Goal: Transaction & Acquisition: Purchase product/service

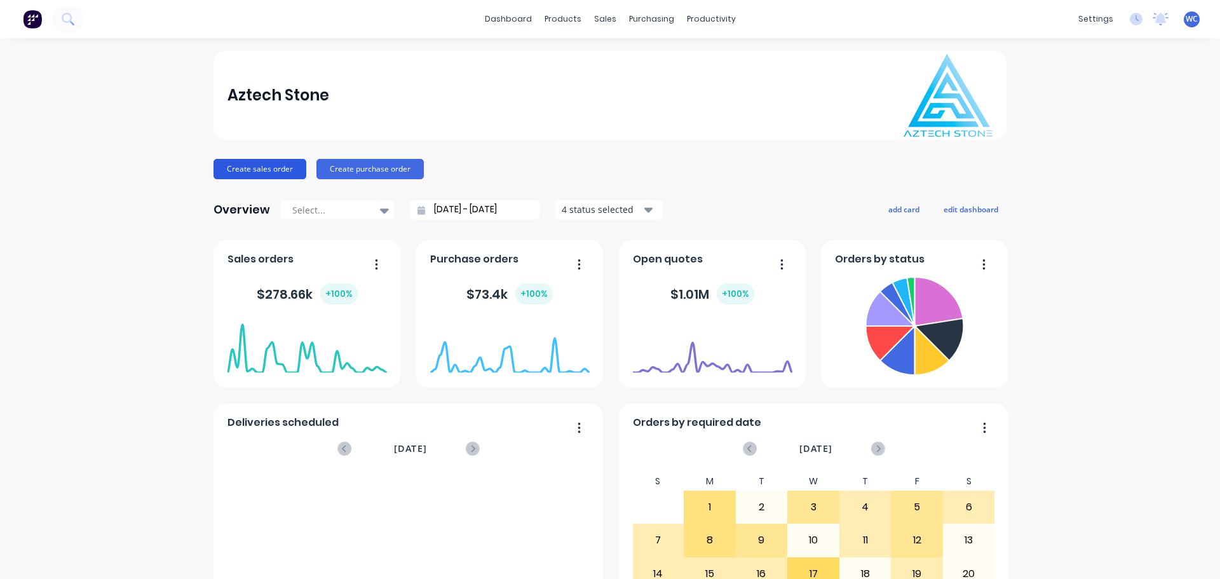
click at [270, 167] on button "Create sales order" at bounding box center [260, 169] width 93 height 20
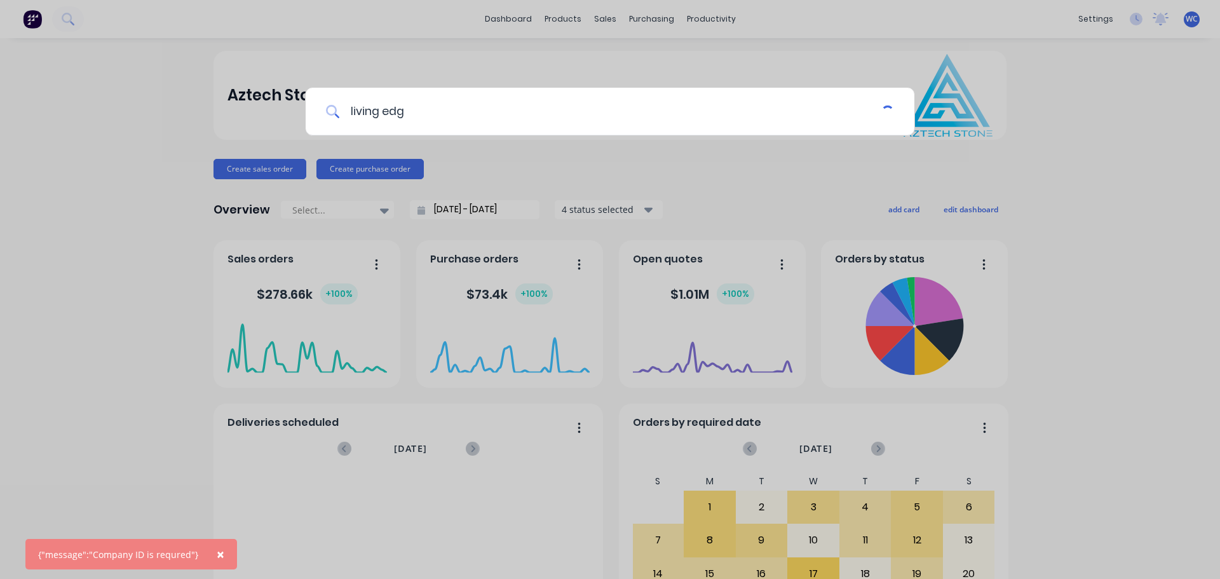
type input "living edge"
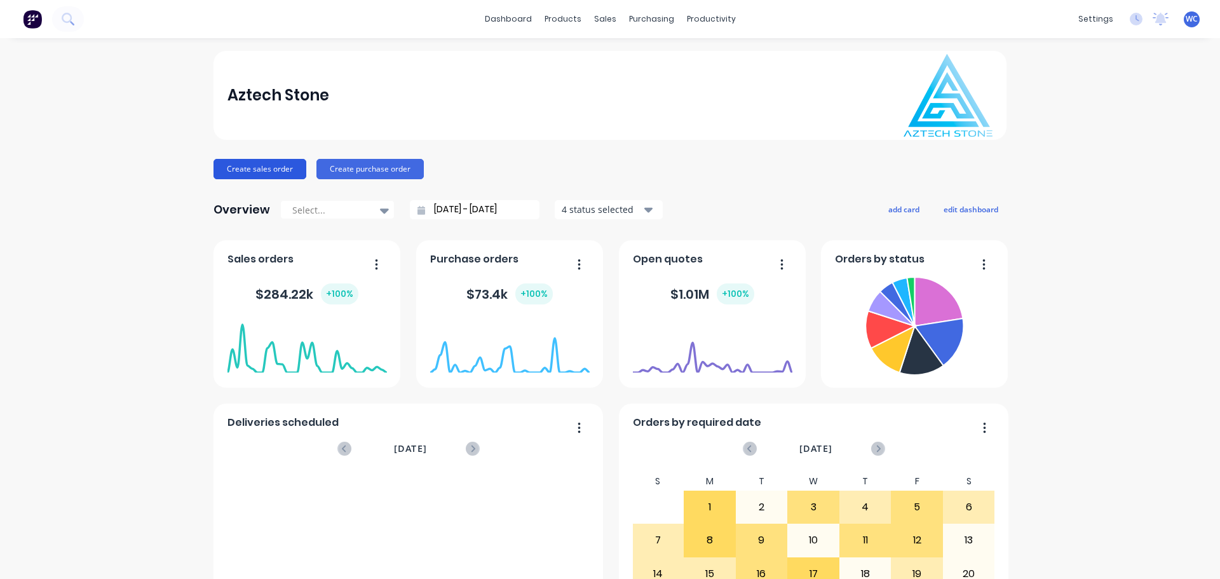
click at [267, 165] on button "Create sales order" at bounding box center [260, 169] width 93 height 20
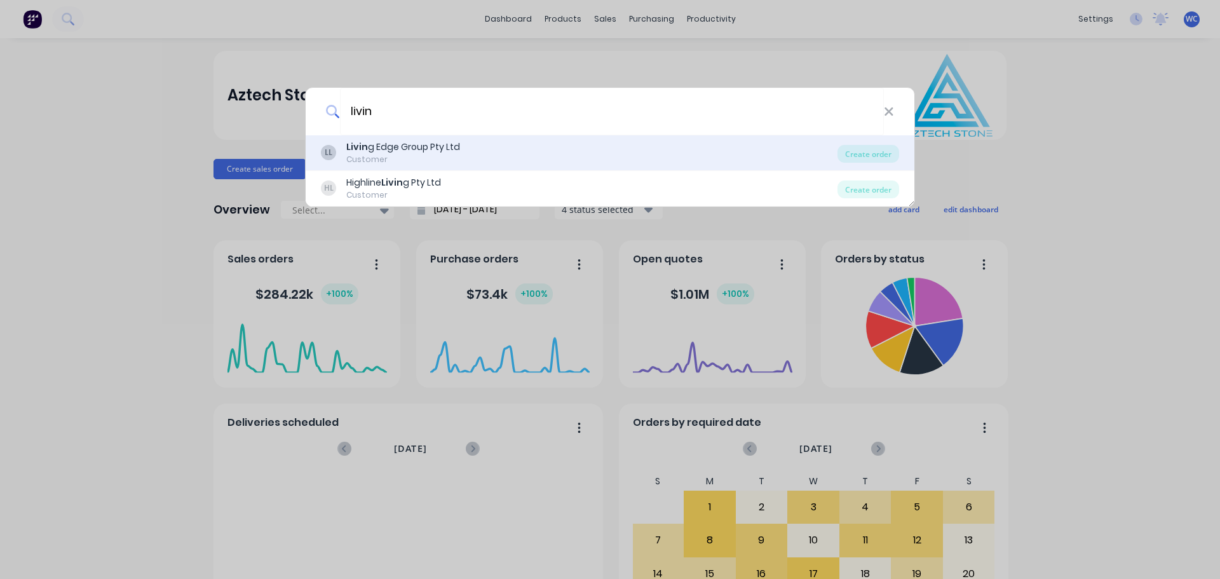
type input "livin"
click at [383, 149] on div "Livin g Edge Group Pty Ltd" at bounding box center [403, 146] width 114 height 13
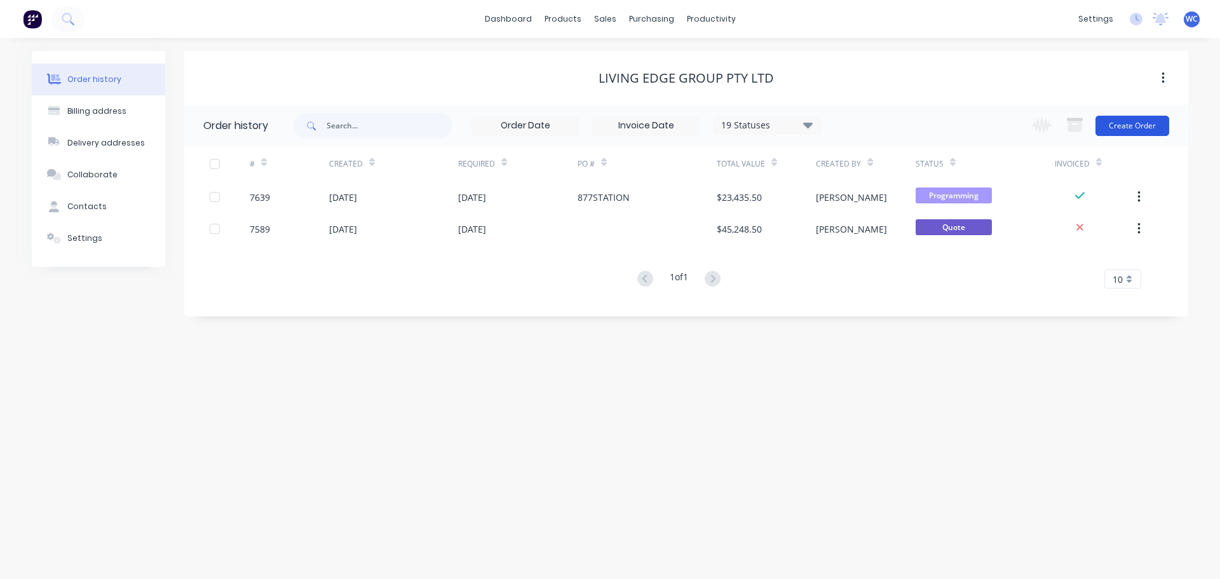
click at [1124, 119] on button "Create Order" at bounding box center [1133, 126] width 74 height 20
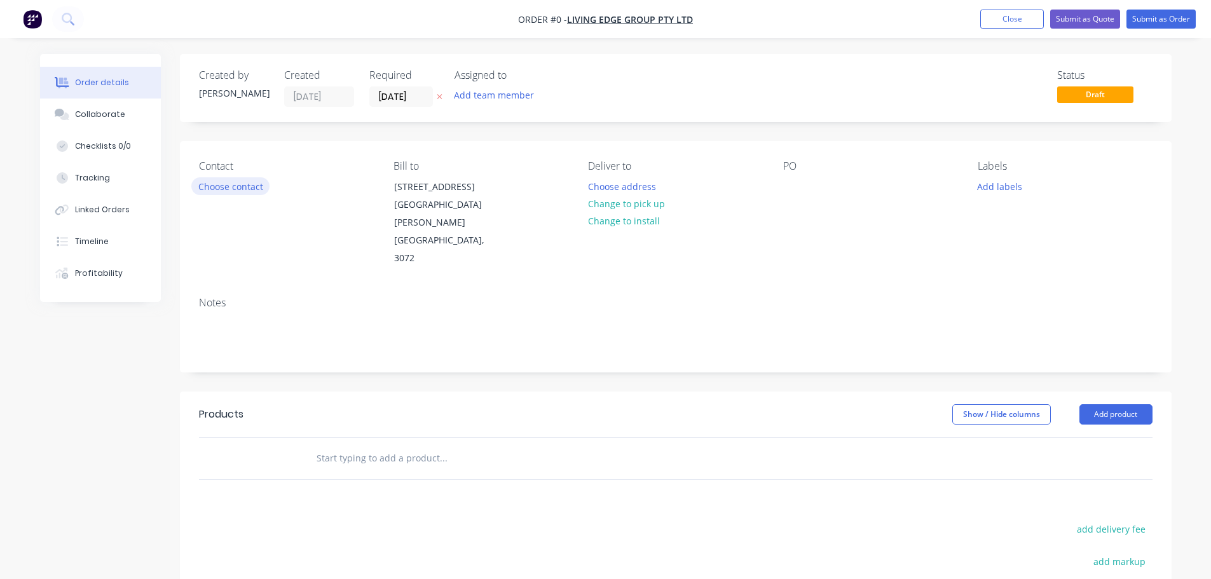
click at [252, 187] on button "Choose contact" at bounding box center [230, 185] width 78 height 17
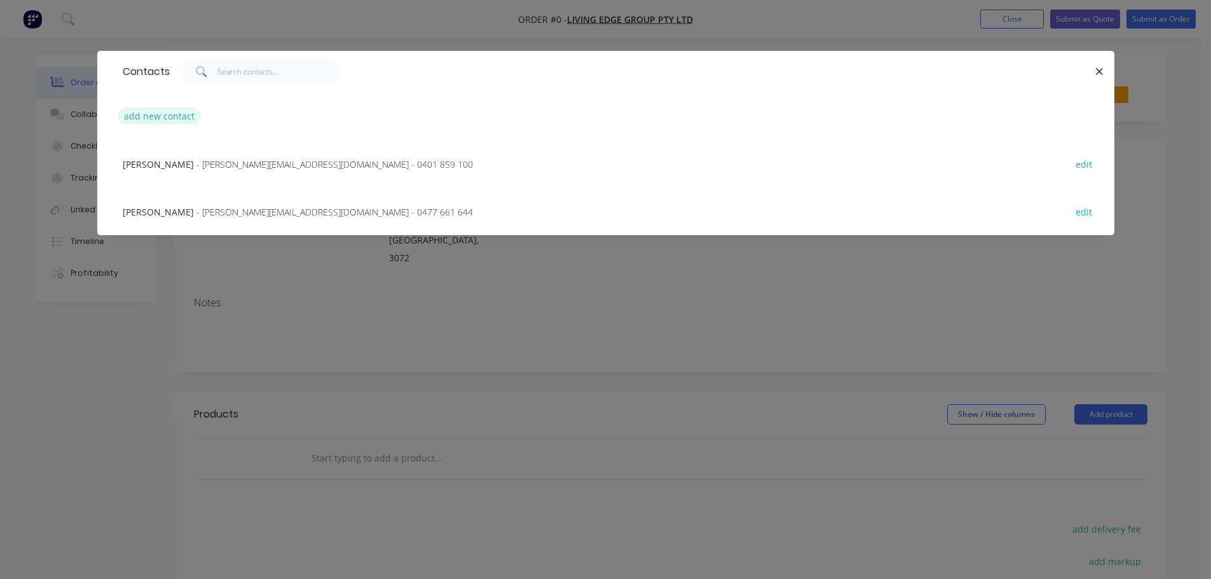
click at [190, 117] on button "add new contact" at bounding box center [160, 115] width 84 height 17
select select "AU"
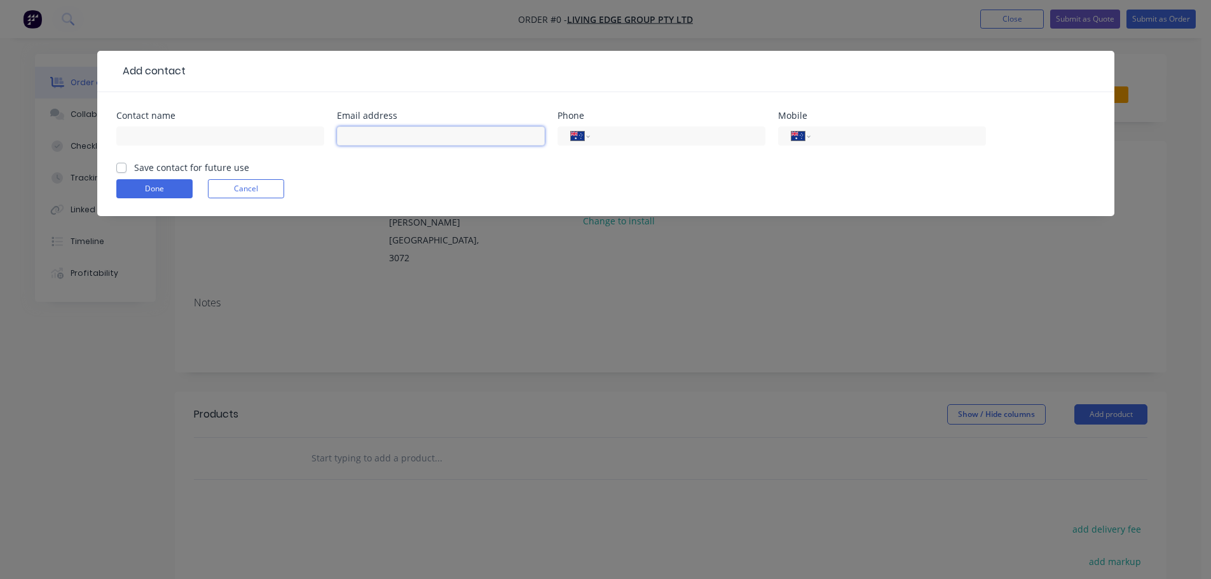
click at [375, 133] on input "text" at bounding box center [441, 135] width 208 height 19
paste input "[PERSON_NAME] <[PERSON_NAME][EMAIL_ADDRESS][DOMAIN_NAME]>"
drag, startPoint x: 394, startPoint y: 133, endPoint x: 331, endPoint y: 133, distance: 62.9
click at [331, 133] on div "Contact name Email address [PERSON_NAME] <[PERSON_NAME][EMAIL_ADDRESS][DOMAIN_N…" at bounding box center [605, 136] width 979 height 50
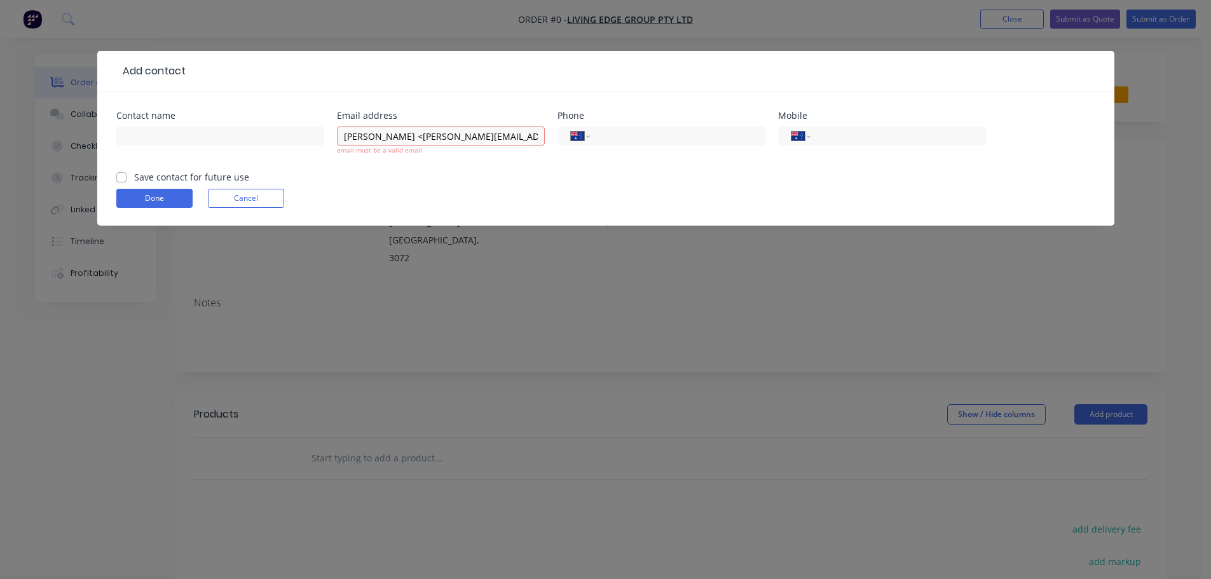
click at [380, 157] on div "[PERSON_NAME] <[PERSON_NAME][EMAIL_ADDRESS][DOMAIN_NAME]> email must be a valid…" at bounding box center [441, 146] width 208 height 47
drag, startPoint x: 386, startPoint y: 139, endPoint x: 341, endPoint y: 125, distance: 47.1
click at [341, 125] on div "[PERSON_NAME] <[PERSON_NAME][EMAIL_ADDRESS][DOMAIN_NAME]> email must be a valid…" at bounding box center [441, 146] width 208 height 47
type input "<[PERSON_NAME][EMAIL_ADDRESS][DOMAIN_NAME]>"
click at [168, 137] on input "text" at bounding box center [220, 135] width 208 height 19
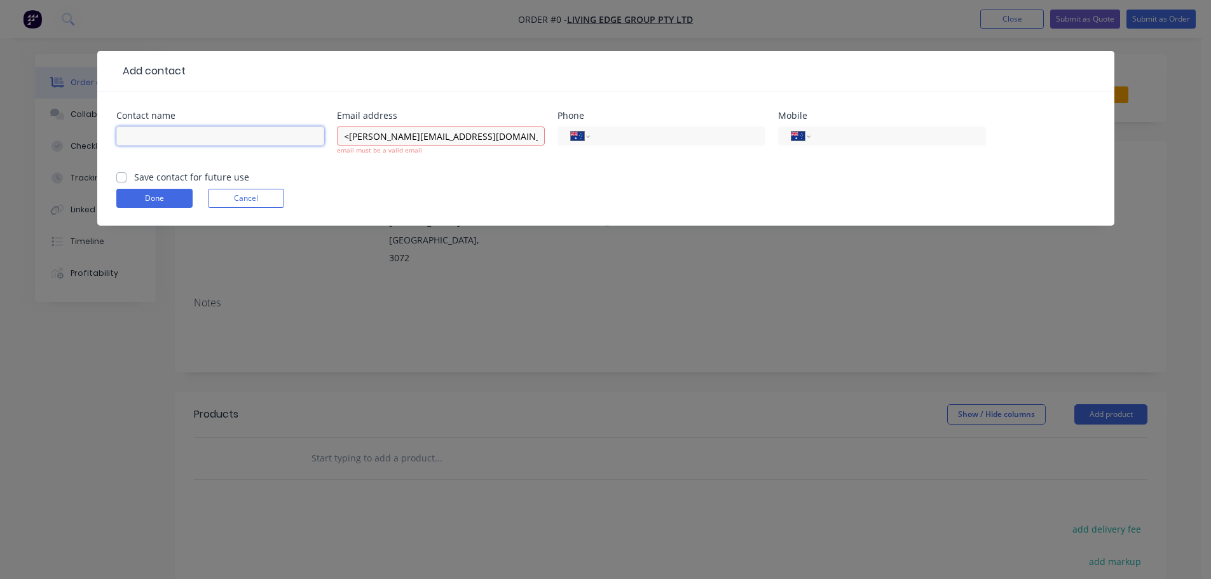
paste input "[PERSON_NAME]"
type input "[PERSON_NAME]"
drag, startPoint x: 350, startPoint y: 139, endPoint x: 358, endPoint y: 138, distance: 7.7
click at [351, 139] on input "<[PERSON_NAME][EMAIL_ADDRESS][DOMAIN_NAME]>" at bounding box center [441, 135] width 208 height 19
type input "[PERSON_NAME][EMAIL_ADDRESS][DOMAIN_NAME]"
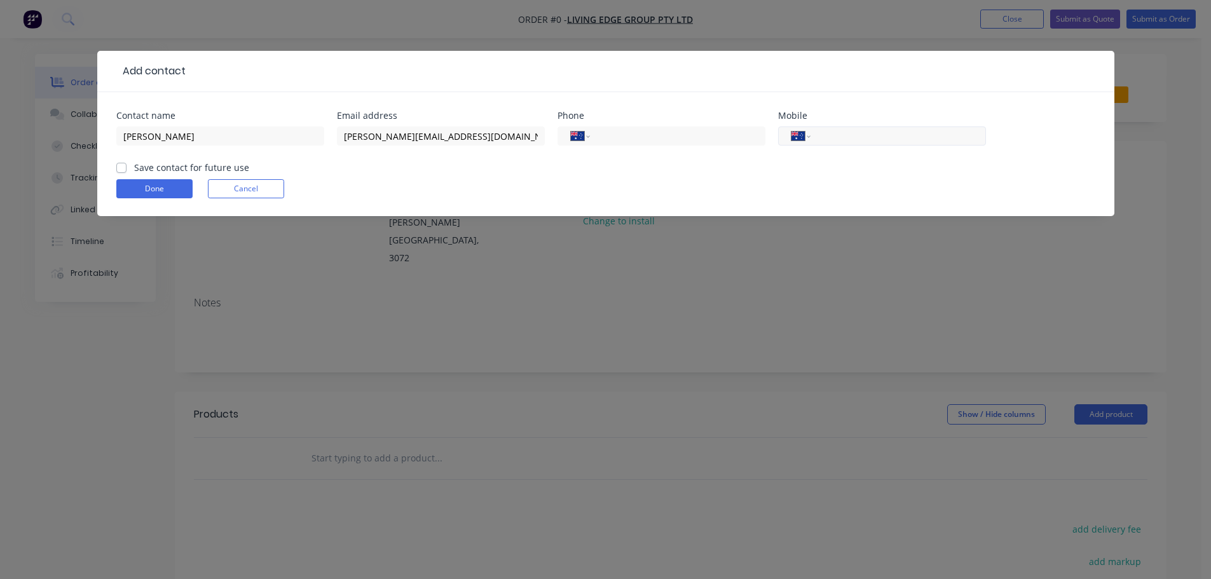
click at [844, 137] on input "tel" at bounding box center [895, 136] width 153 height 15
type input "0407 417 774"
click at [134, 170] on label "Save contact for future use" at bounding box center [191, 167] width 115 height 13
click at [121, 170] on input "Save contact for future use" at bounding box center [121, 167] width 10 height 12
checkbox input "true"
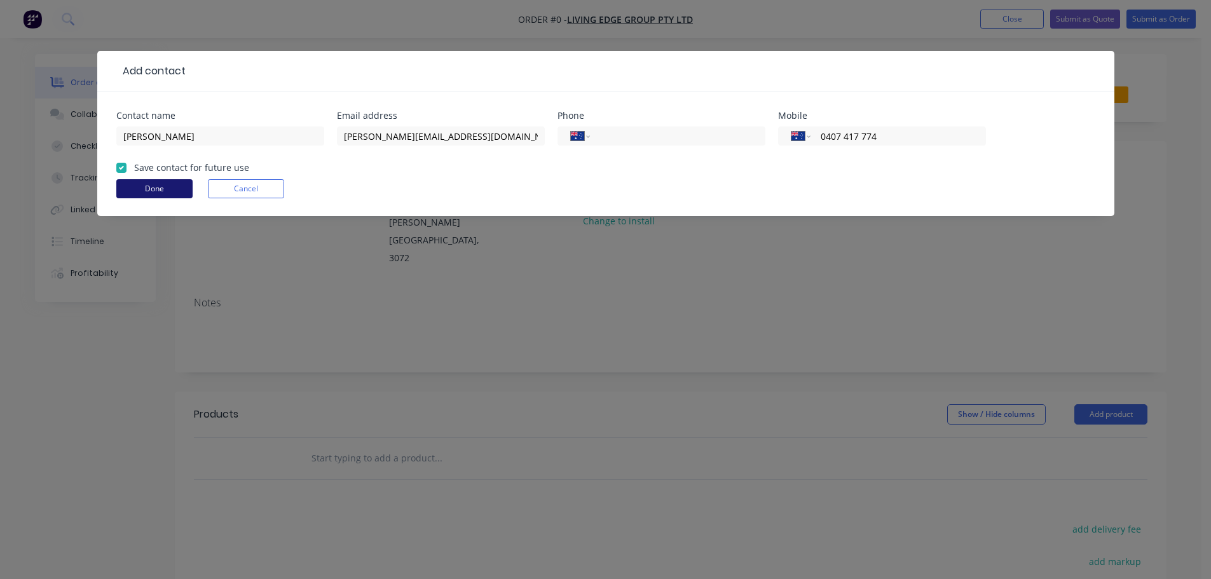
click at [150, 189] on button "Done" at bounding box center [154, 188] width 76 height 19
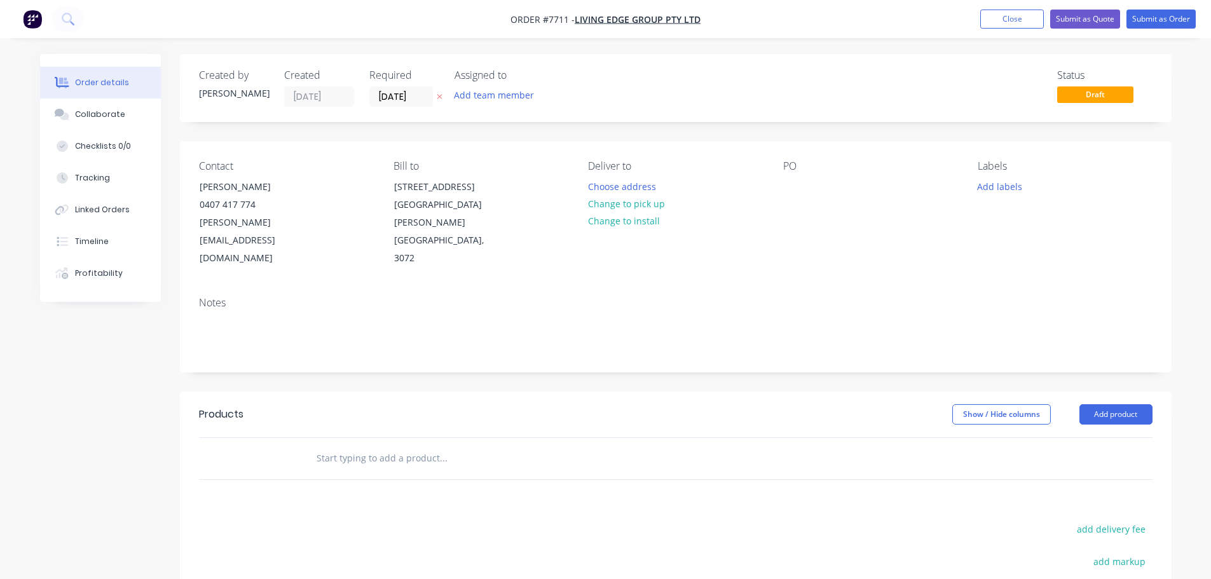
click at [386, 446] on input "text" at bounding box center [443, 458] width 254 height 25
click at [341, 446] on input "text" at bounding box center [443, 458] width 254 height 25
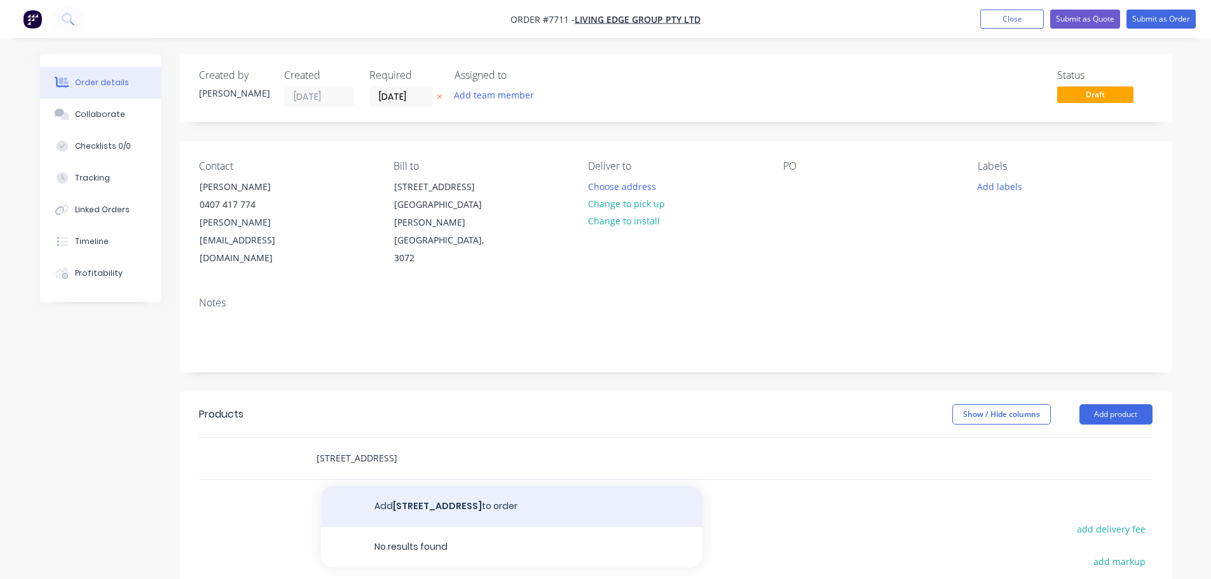
type input "[STREET_ADDRESS]"
click at [449, 486] on button "Add [STREET_ADDRESS] to order" at bounding box center [511, 506] width 381 height 41
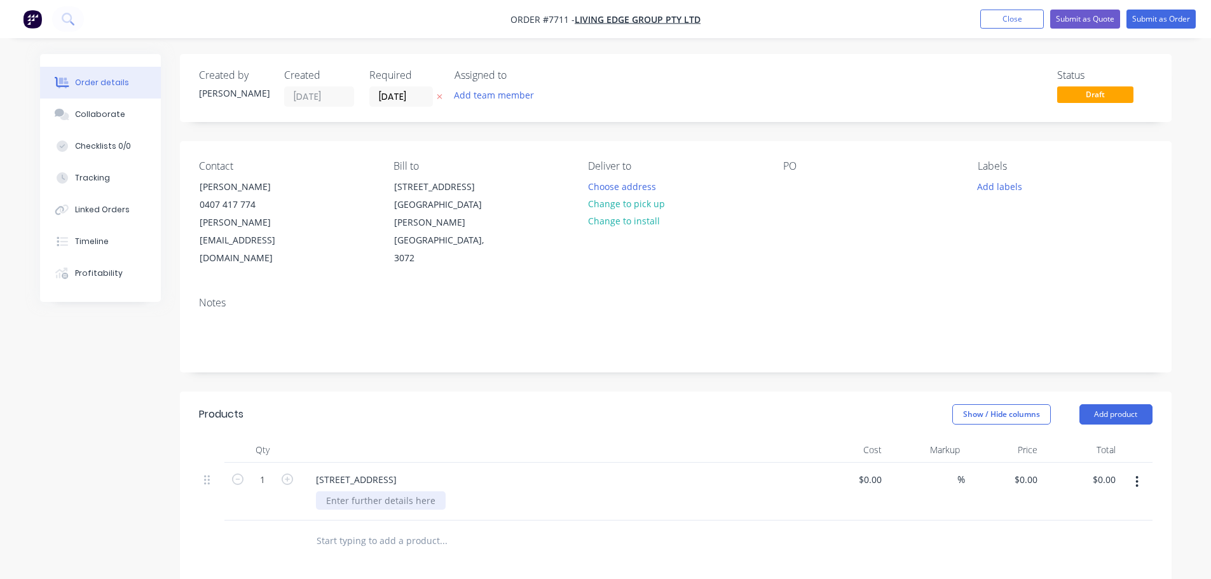
click at [383, 491] on div at bounding box center [381, 500] width 130 height 18
click at [407, 470] on div "[STREET_ADDRESS]" at bounding box center [356, 479] width 101 height 18
click at [416, 528] on input "text" at bounding box center [443, 540] width 254 height 25
type input "Unit 1"
click at [447, 569] on button "Add Unit 1 to order" at bounding box center [511, 589] width 381 height 41
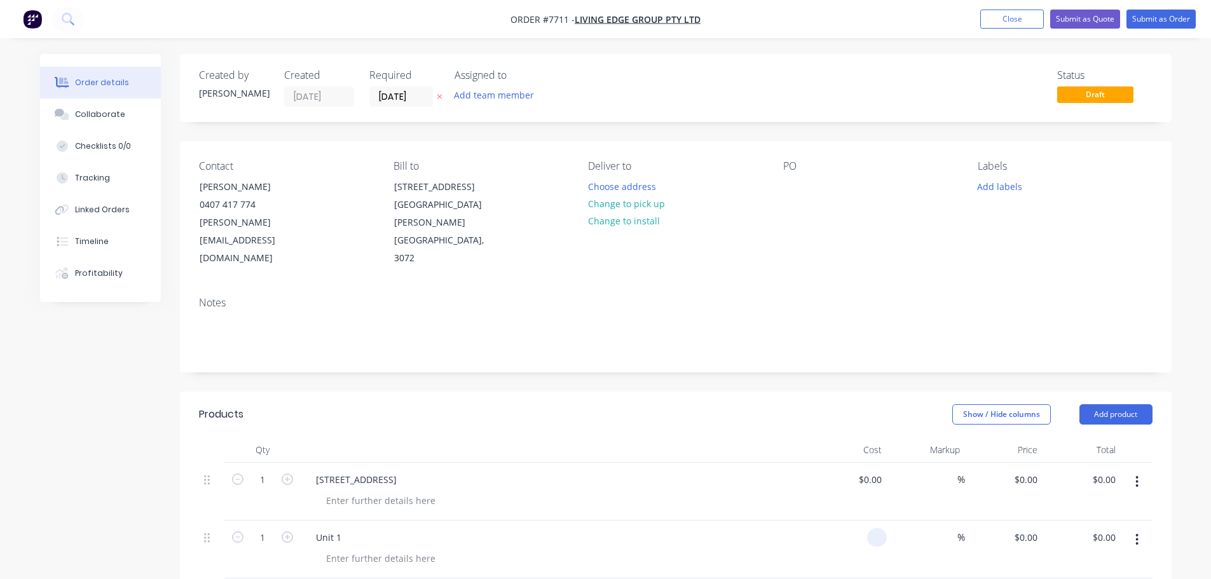
click at [857, 521] on div at bounding box center [848, 550] width 78 height 58
type input "$2,495.00"
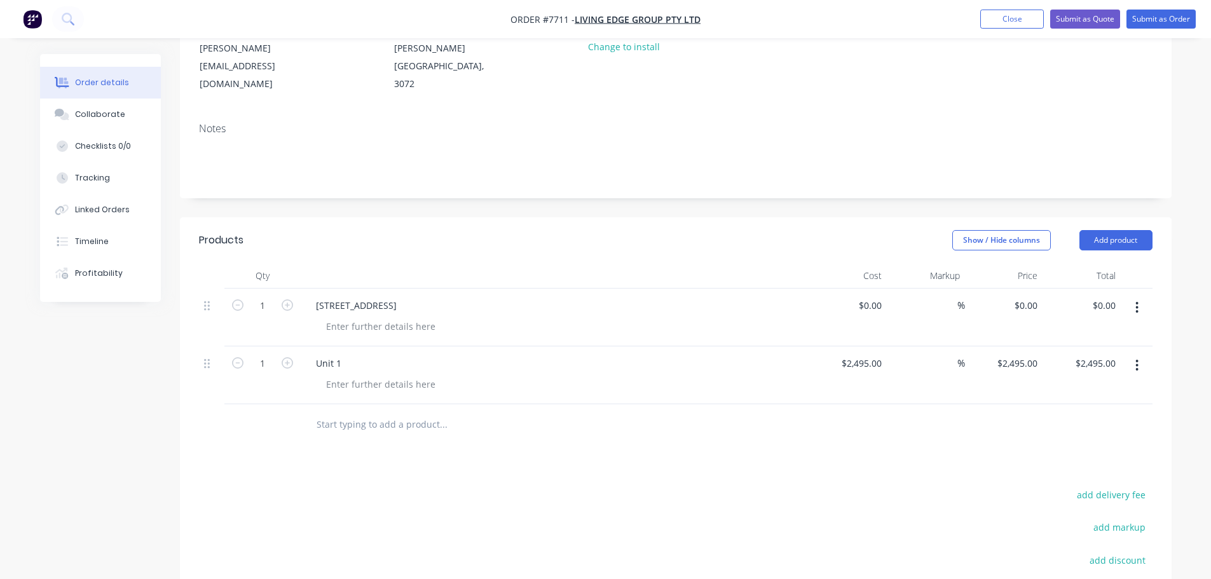
scroll to position [191, 0]
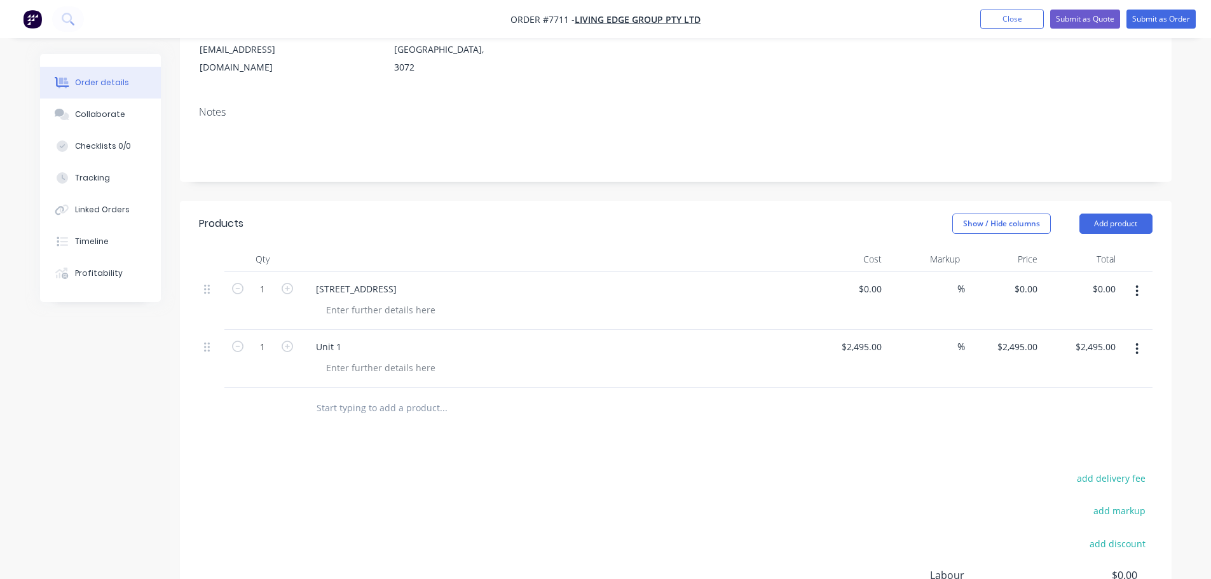
click at [327, 395] on input "text" at bounding box center [443, 407] width 254 height 25
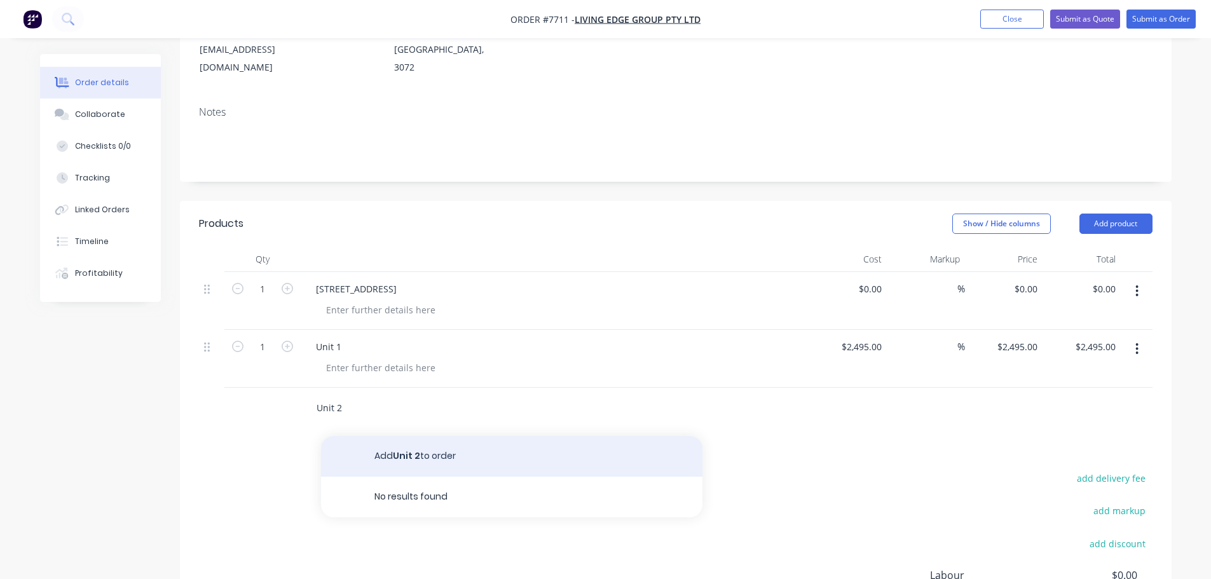
type input "Unit 2"
click at [397, 436] on button "Add Unit 2 to order" at bounding box center [511, 456] width 381 height 41
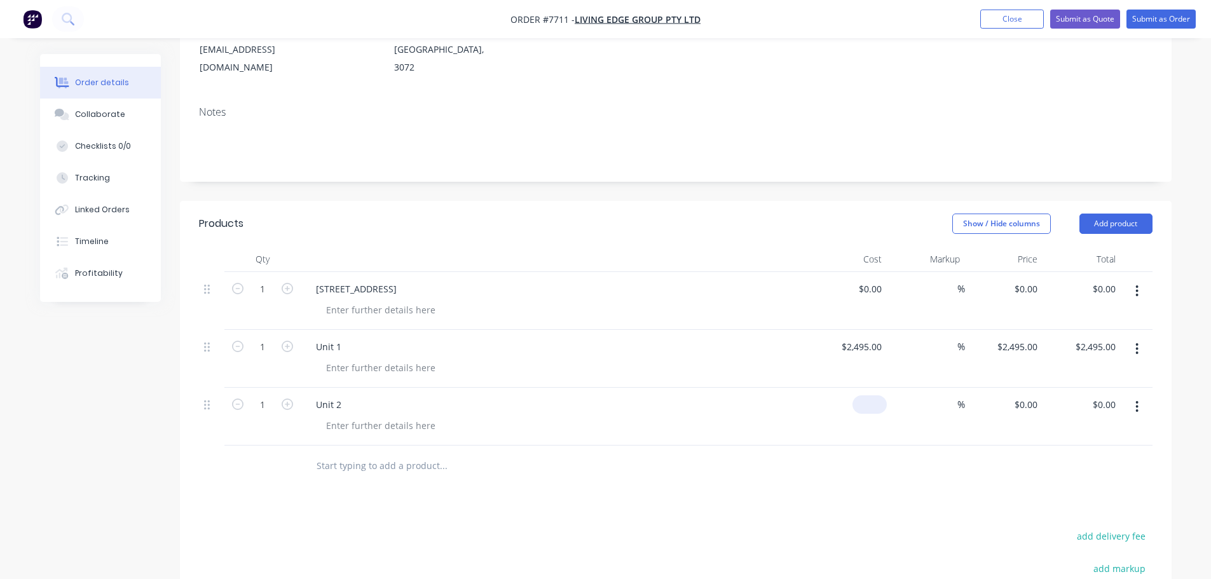
click at [886, 395] on input at bounding box center [871, 404] width 29 height 18
type input "$2,240.00"
click at [407, 453] on input "text" at bounding box center [443, 465] width 254 height 25
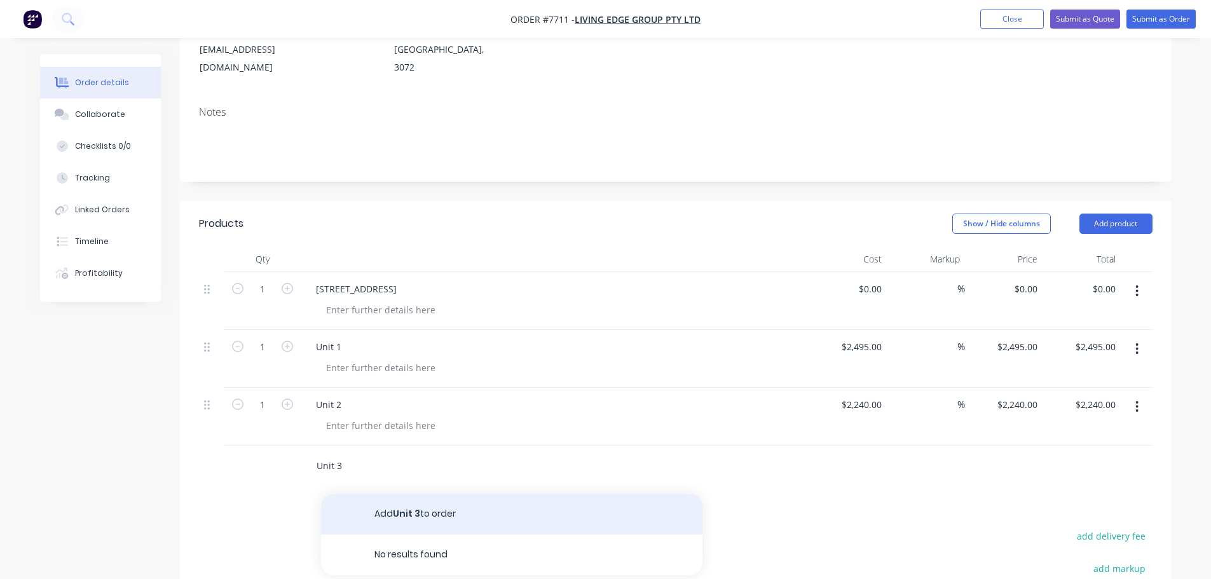
type input "Unit 3"
click at [425, 494] on button "Add Unit 3 to order" at bounding box center [511, 514] width 381 height 41
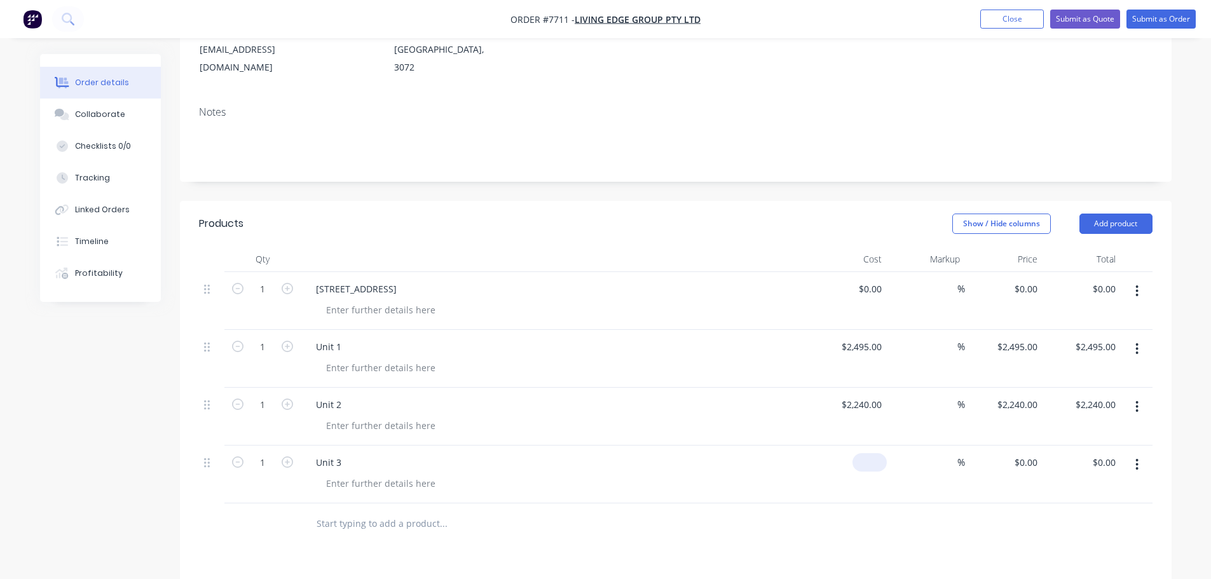
click at [865, 446] on div "$0.00" at bounding box center [848, 475] width 78 height 58
type input "$2,275.00"
click at [359, 358] on div at bounding box center [381, 367] width 130 height 18
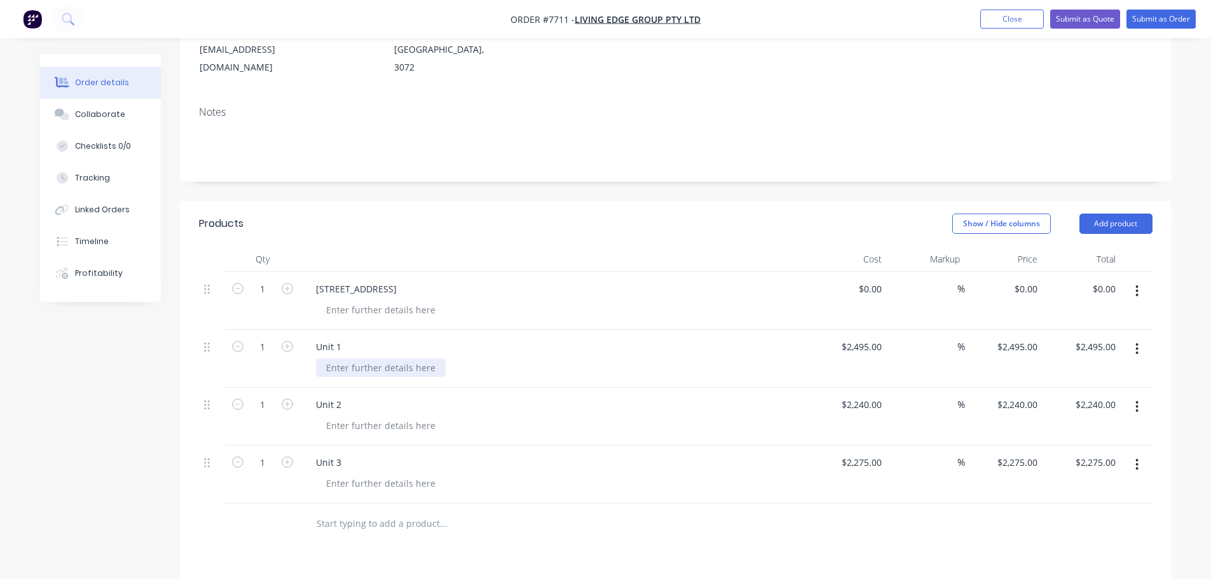
click at [328, 358] on div at bounding box center [381, 367] width 130 height 18
drag, startPoint x: 407, startPoint y: 332, endPoint x: 424, endPoint y: 332, distance: 17.2
click at [407, 358] on div "Bath & ensuite nich" at bounding box center [368, 367] width 104 height 18
drag, startPoint x: 424, startPoint y: 331, endPoint x: 463, endPoint y: 341, distance: 39.9
click at [424, 358] on div "Bath & ensuite nib wall pieces" at bounding box center [390, 367] width 149 height 18
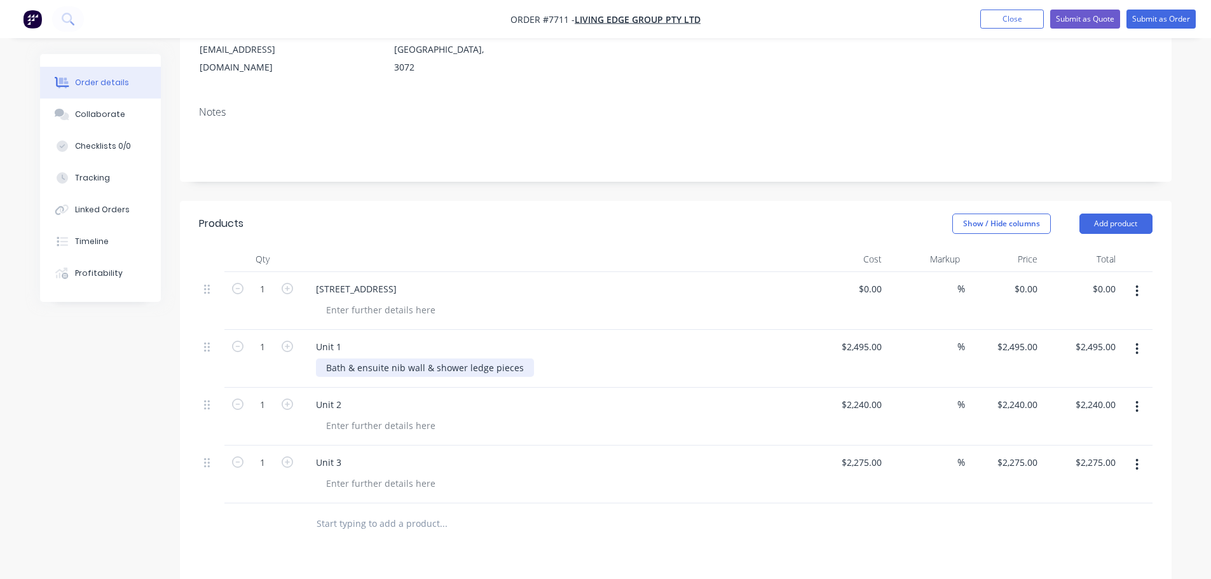
click at [517, 358] on div "Bath & ensuite nib wall & shower ledge pieces" at bounding box center [425, 367] width 218 height 18
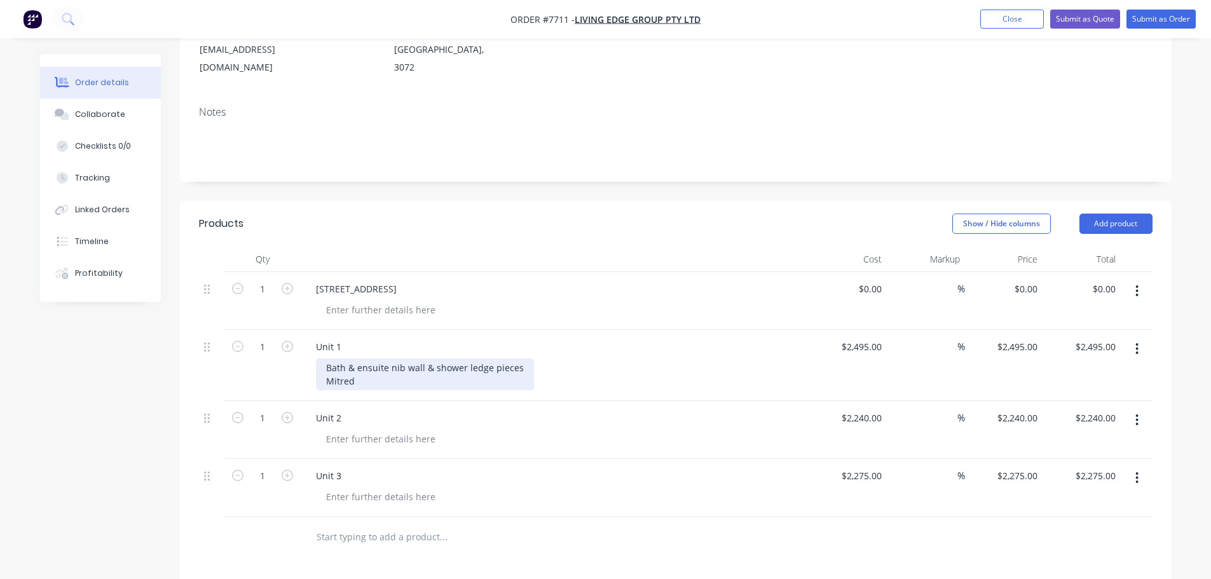
click at [327, 358] on div "Bath & ensuite nib wall & shower ledge pieces Mitred" at bounding box center [425, 374] width 218 height 32
drag, startPoint x: 518, startPoint y: 346, endPoint x: 559, endPoint y: 364, distance: 45.0
click at [531, 358] on div "Bath & ensuite nib wall & shower ledge pieces 105mm Mitred apron to Island benc…" at bounding box center [560, 374] width 488 height 32
click at [495, 338] on div "Unit 1" at bounding box center [555, 347] width 498 height 18
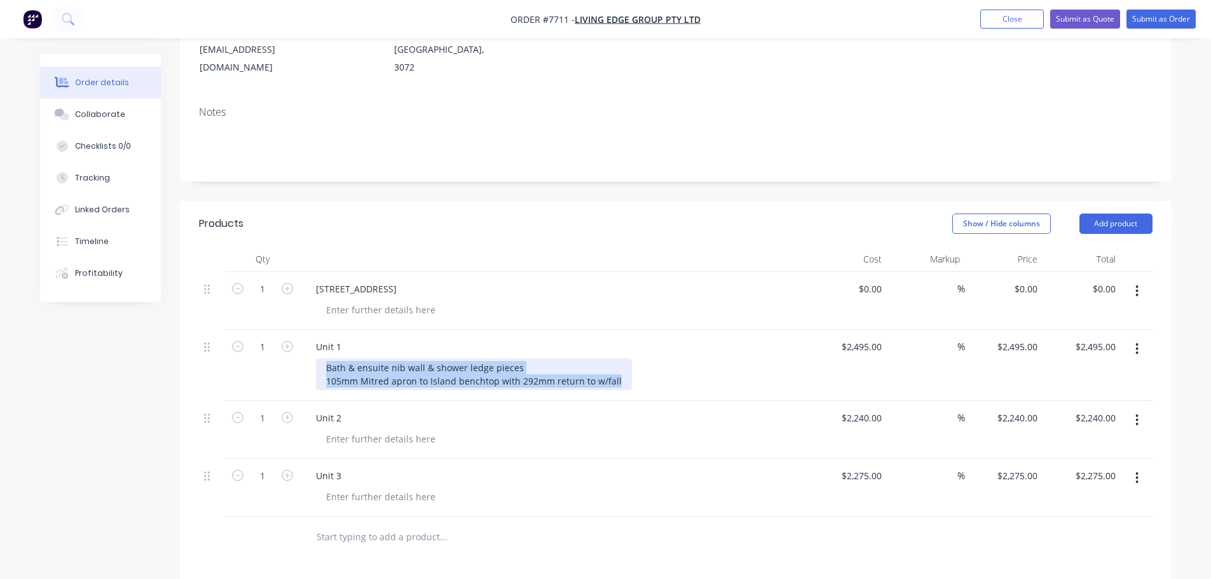
drag, startPoint x: 328, startPoint y: 329, endPoint x: 613, endPoint y: 348, distance: 286.0
click at [613, 358] on div "Bath & ensuite nib wall & shower ledge pieces 105mm Mitred apron to Island benc…" at bounding box center [474, 374] width 316 height 32
copy div "Bath & ensuite nib wall & shower ledge pieces 105mm Mitred apron to Island benc…"
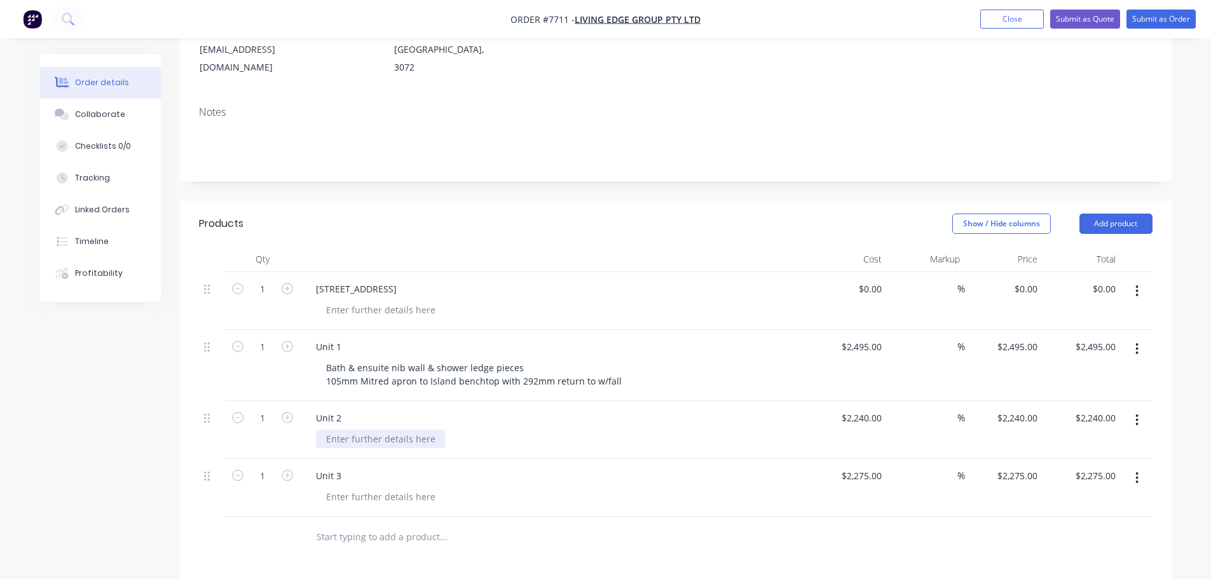
click at [350, 430] on div at bounding box center [381, 439] width 130 height 18
paste div
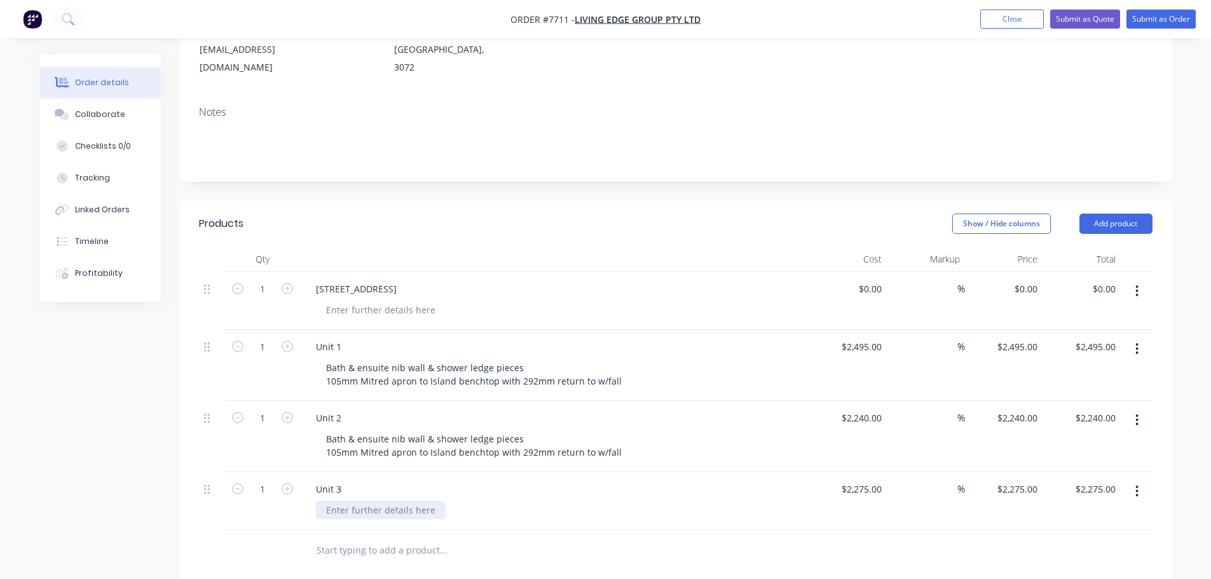
click at [356, 501] on div at bounding box center [381, 510] width 130 height 18
paste div
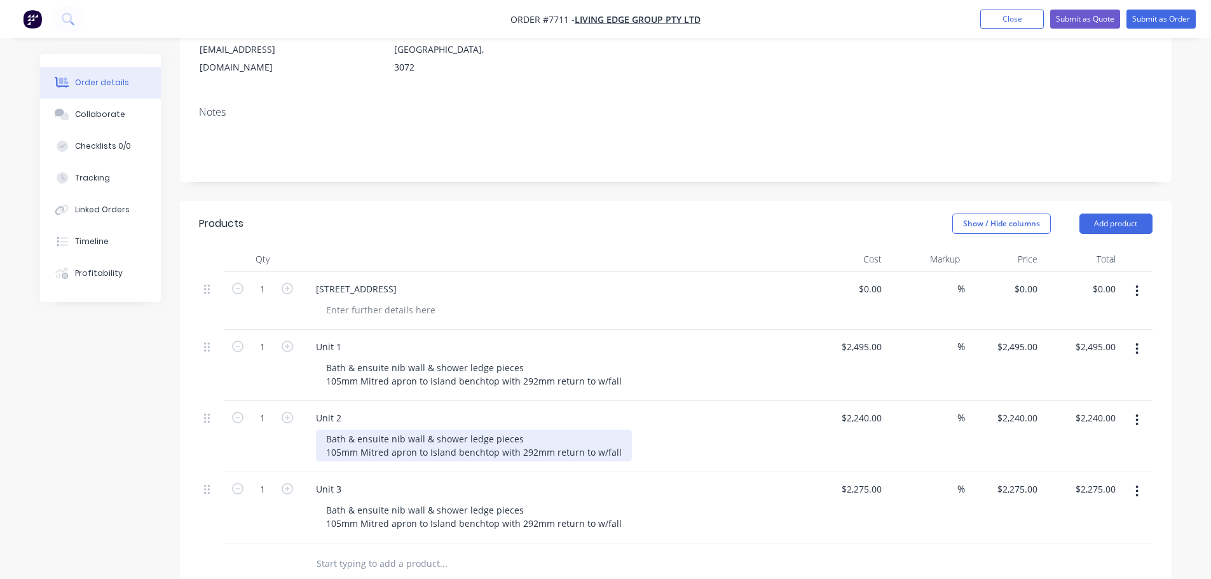
click at [528, 430] on div "Bath & ensuite nib wall & shower ledge pieces 105mm Mitred apron to Island benc…" at bounding box center [474, 446] width 316 height 32
click at [529, 430] on div "Bath & ensuite nib wall & shower ledge pieces 105mm Mitred apron to Island benc…" at bounding box center [474, 446] width 316 height 32
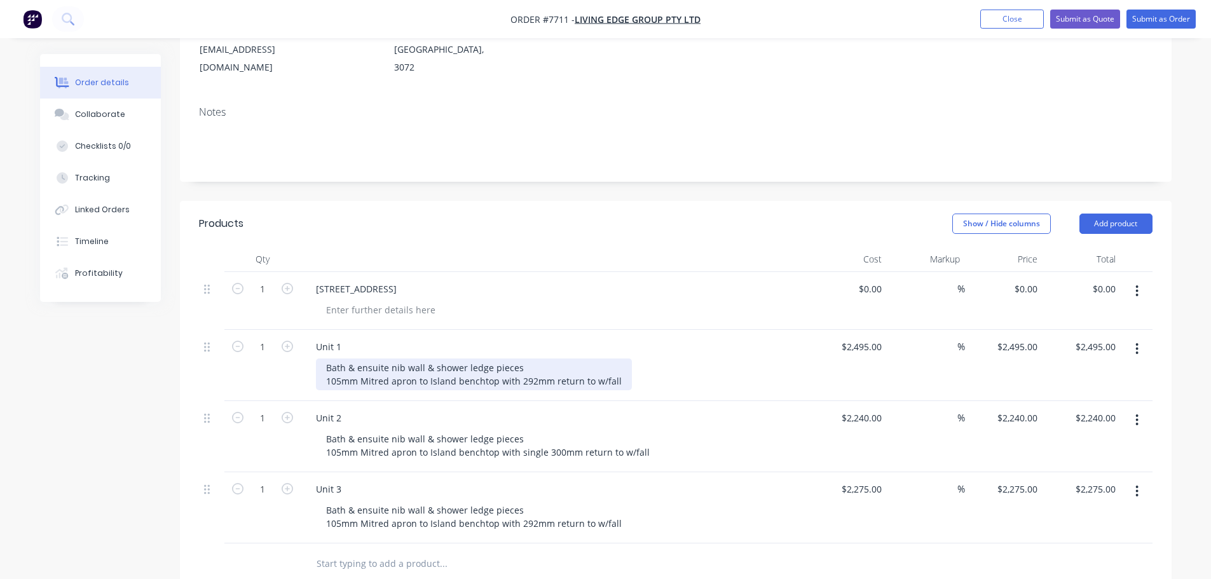
click at [516, 358] on div "Bath & ensuite nib wall & shower ledge pieces 105mm Mitred apron to Island benc…" at bounding box center [474, 374] width 316 height 32
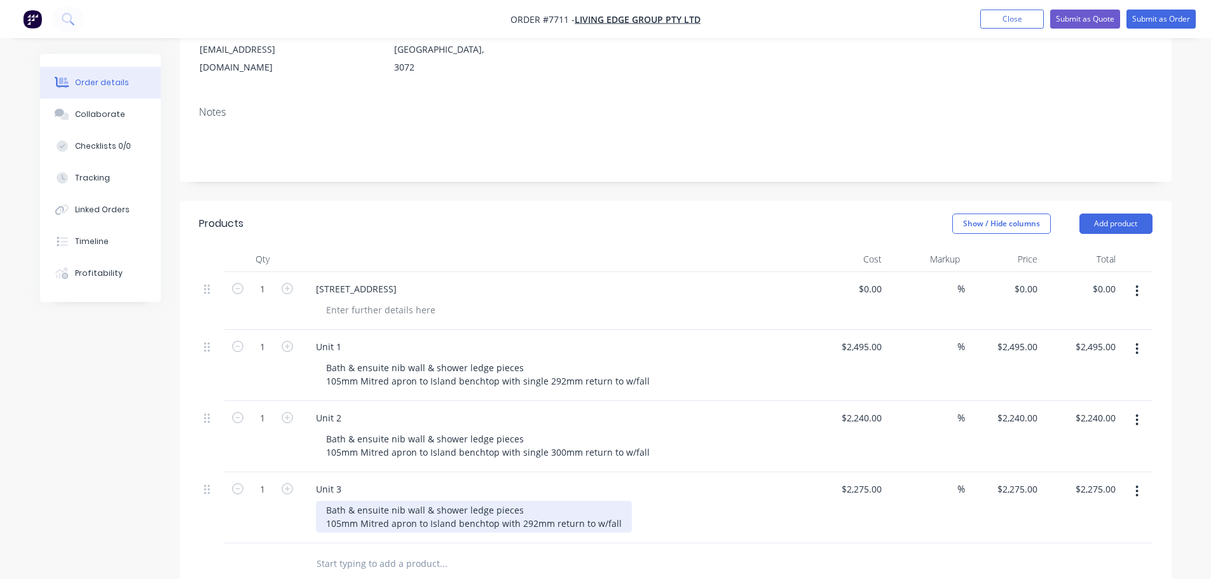
click at [527, 501] on div "Bath & ensuite nib wall & shower ledge pieces 105mm Mitred apron to Island benc…" at bounding box center [474, 517] width 316 height 32
click at [589, 501] on div "Bath & ensuite nib wall & shower ledge pieces 105mm Mitred apron to Island benc…" at bounding box center [481, 517] width 331 height 32
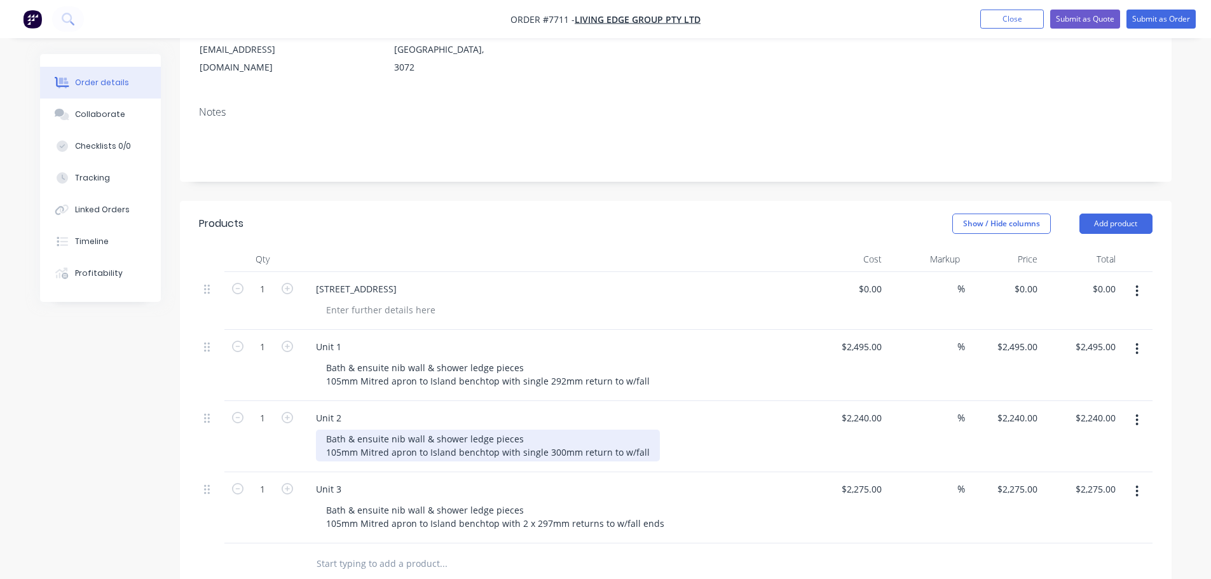
click at [645, 430] on div "Bath & ensuite nib wall & shower ledge pieces 105mm Mitred apron to Island benc…" at bounding box center [488, 446] width 344 height 32
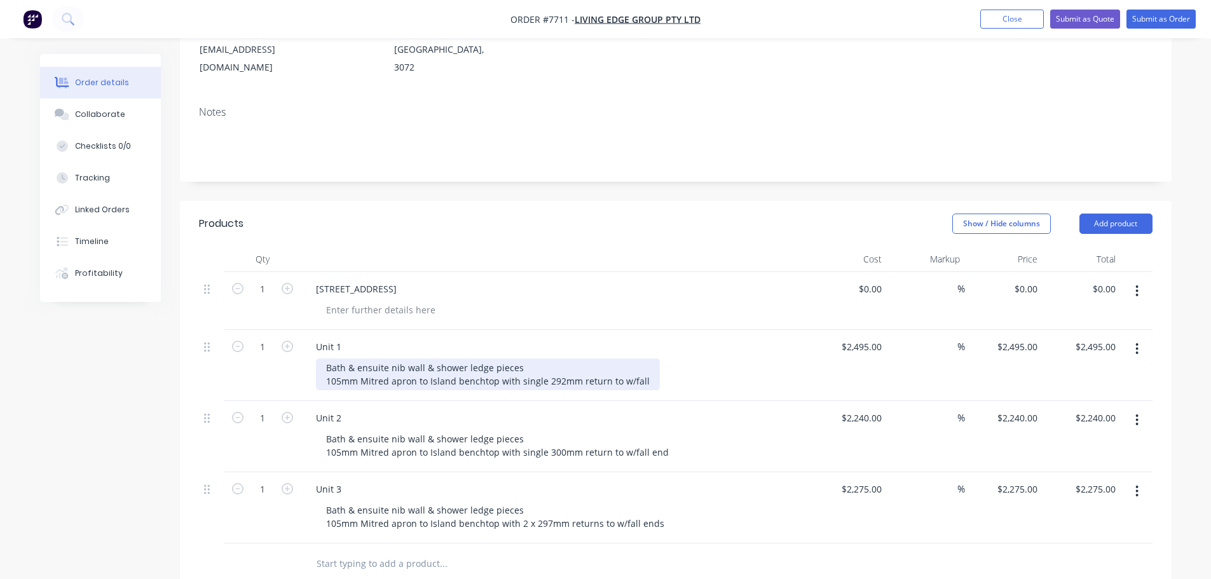
click at [641, 358] on div "Bath & ensuite nib wall & shower ledge pieces 105mm Mitred apron to Island benc…" at bounding box center [488, 374] width 344 height 32
click at [419, 358] on div "Bath & ensuite nib wall & shower ledge pieces 105mm Mitred apron to Island benc…" at bounding box center [497, 374] width 363 height 32
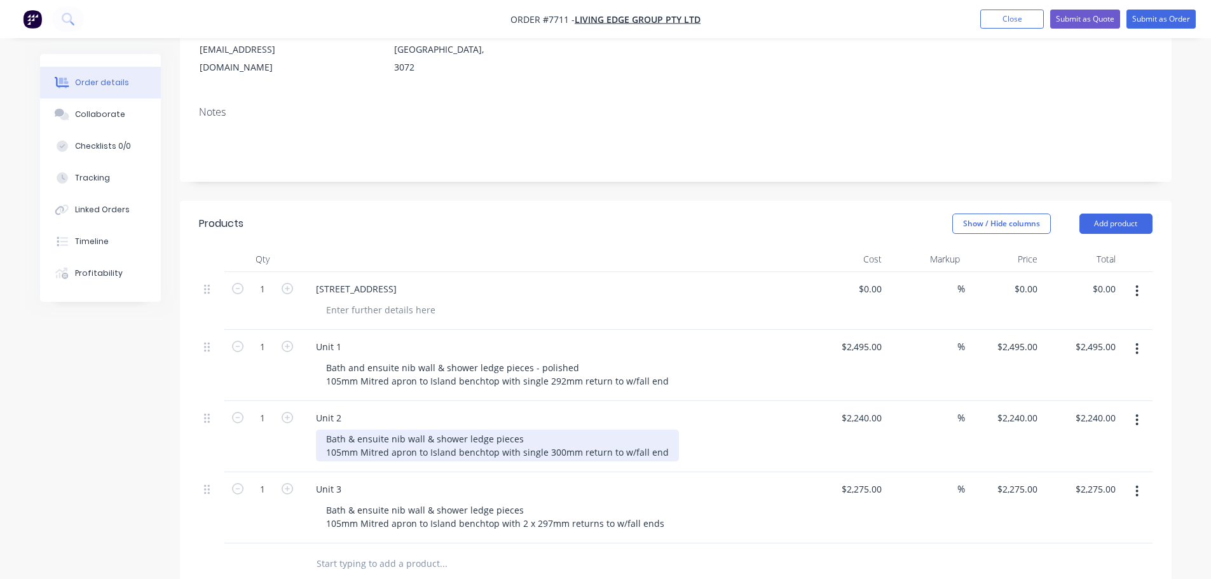
click at [388, 430] on div "Bath & ensuite nib wall & shower ledge pieces 105mm Mitred apron to Island benc…" at bounding box center [497, 446] width 363 height 32
click at [353, 430] on div "Bath & ensuite nib wall & shower ledge pieces 105mm Mitred apron to Island benc…" at bounding box center [497, 446] width 363 height 32
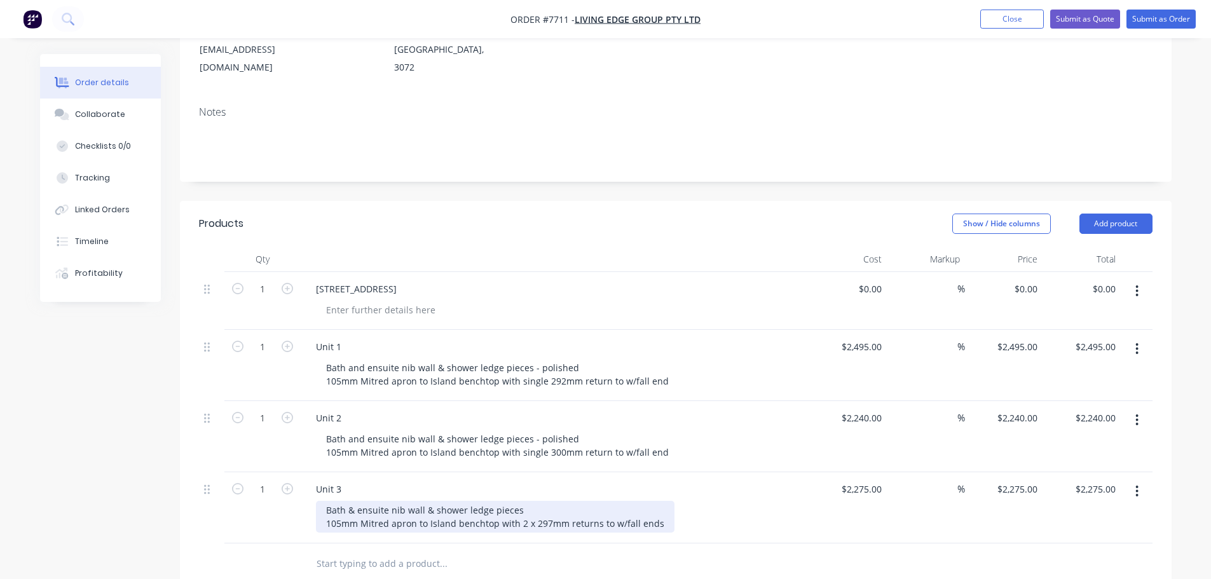
click at [355, 501] on div "Bath & ensuite nib wall & shower ledge pieces 105mm Mitred apron to Island benc…" at bounding box center [495, 517] width 358 height 32
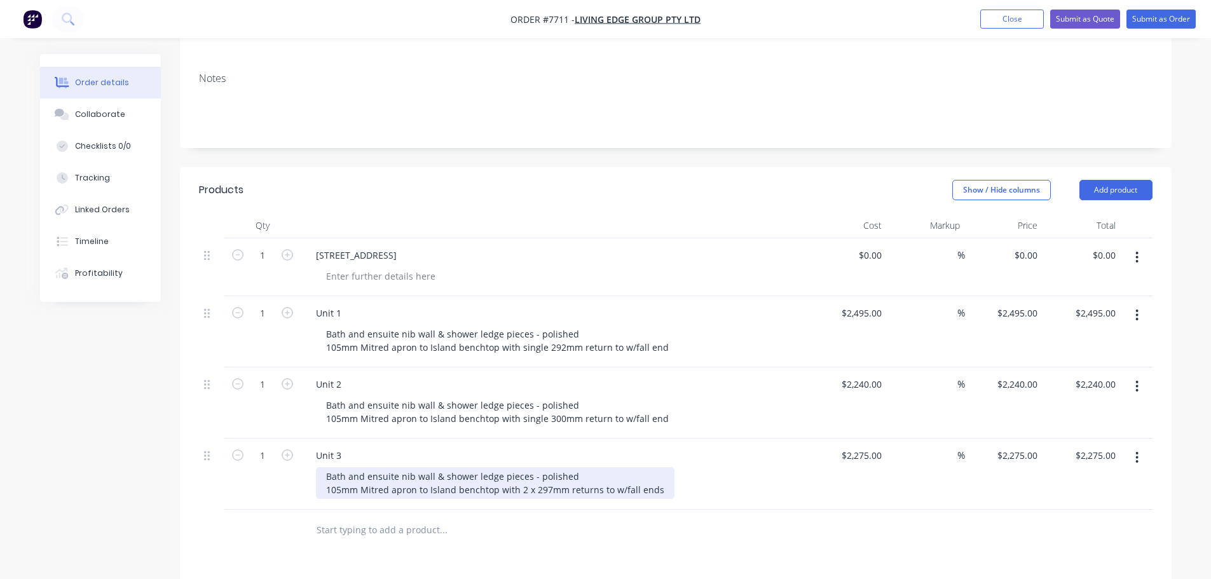
scroll to position [254, 0]
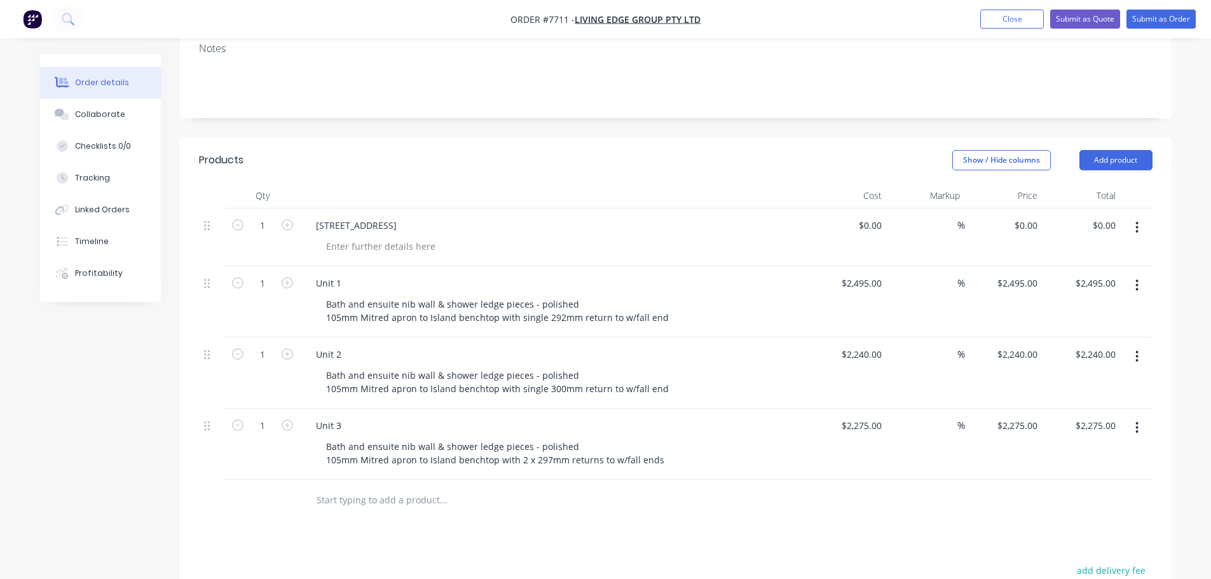
click at [376, 488] on input "text" at bounding box center [443, 500] width 254 height 25
click at [344, 488] on input "text" at bounding box center [443, 500] width 254 height 25
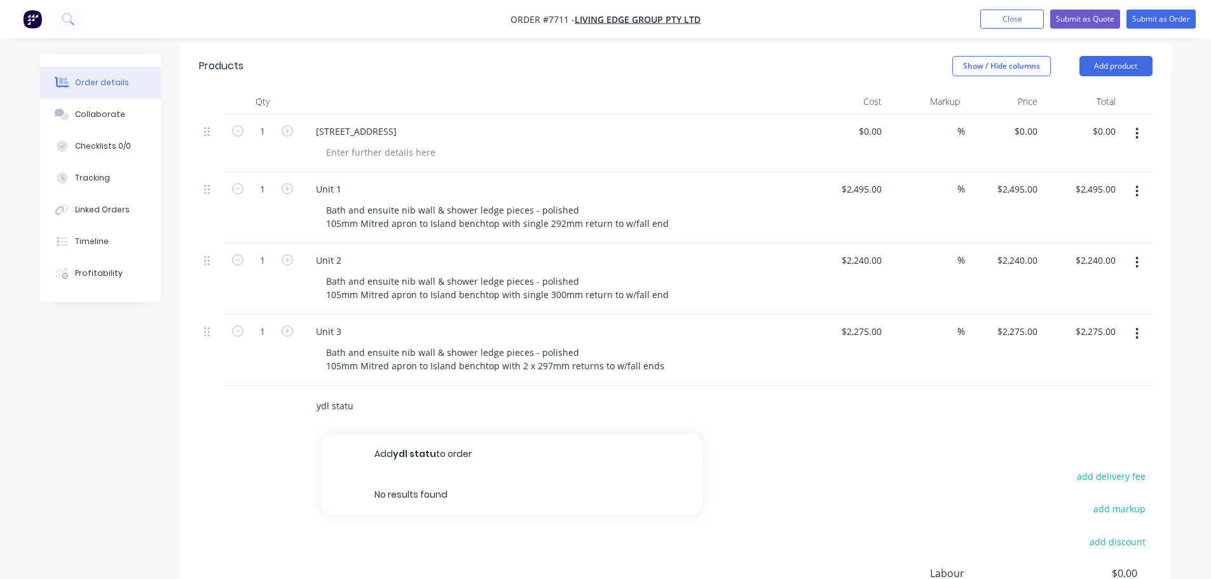
scroll to position [381, 0]
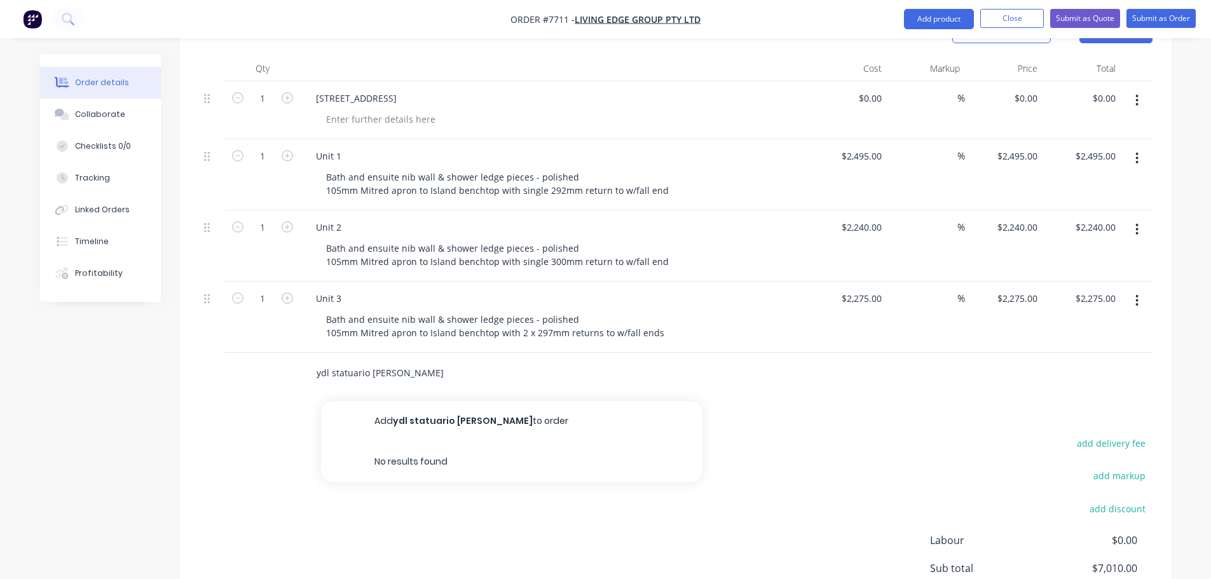
click at [335, 360] on input "ydl statuario [PERSON_NAME]" at bounding box center [443, 372] width 254 height 25
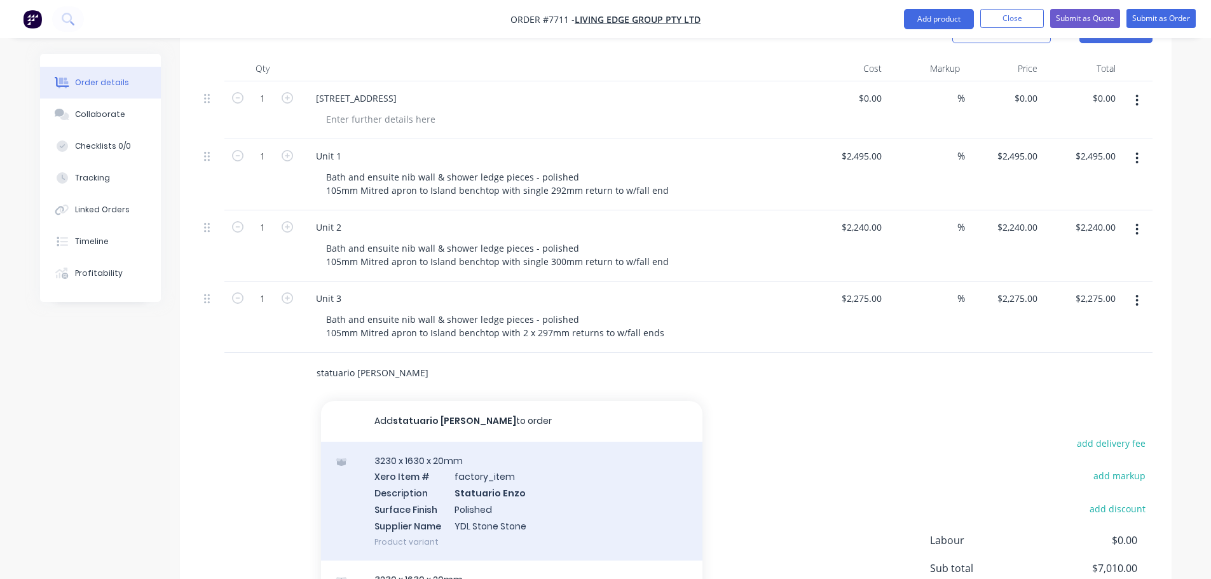
type input "statuario [PERSON_NAME]"
click at [451, 446] on div "3230 x 1630 x 20mm Xero Item # factory_item Description Statuario Enzo Surface …" at bounding box center [511, 501] width 381 height 119
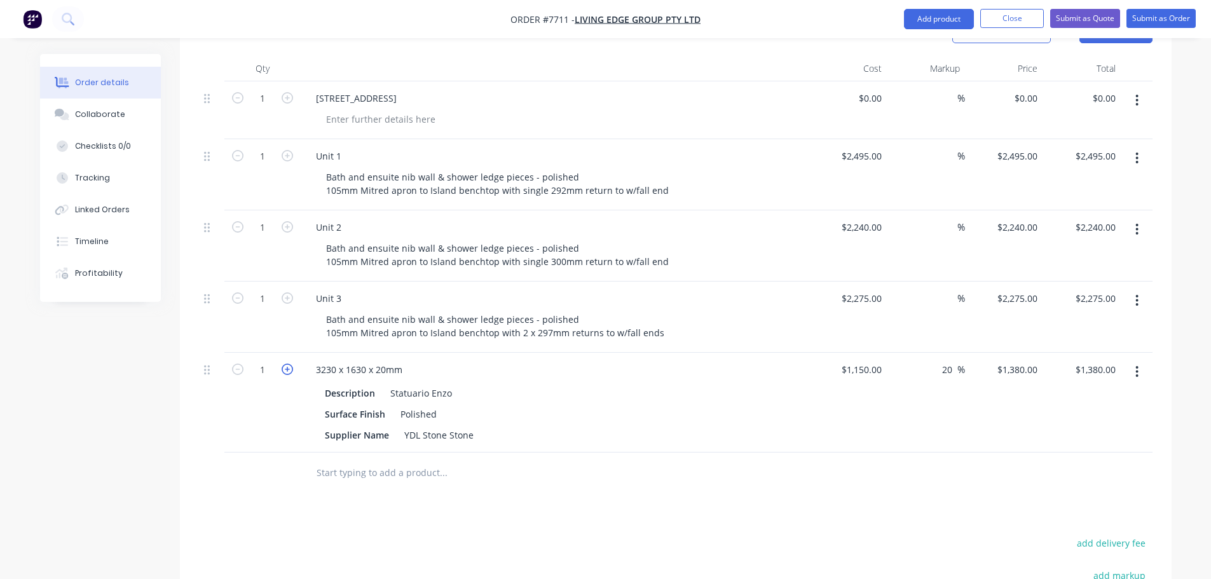
click at [285, 364] on icon "button" at bounding box center [287, 369] width 11 height 11
type input "2"
type input "$2,760.00"
click at [946, 360] on input "20" at bounding box center [949, 369] width 17 height 18
type input "0"
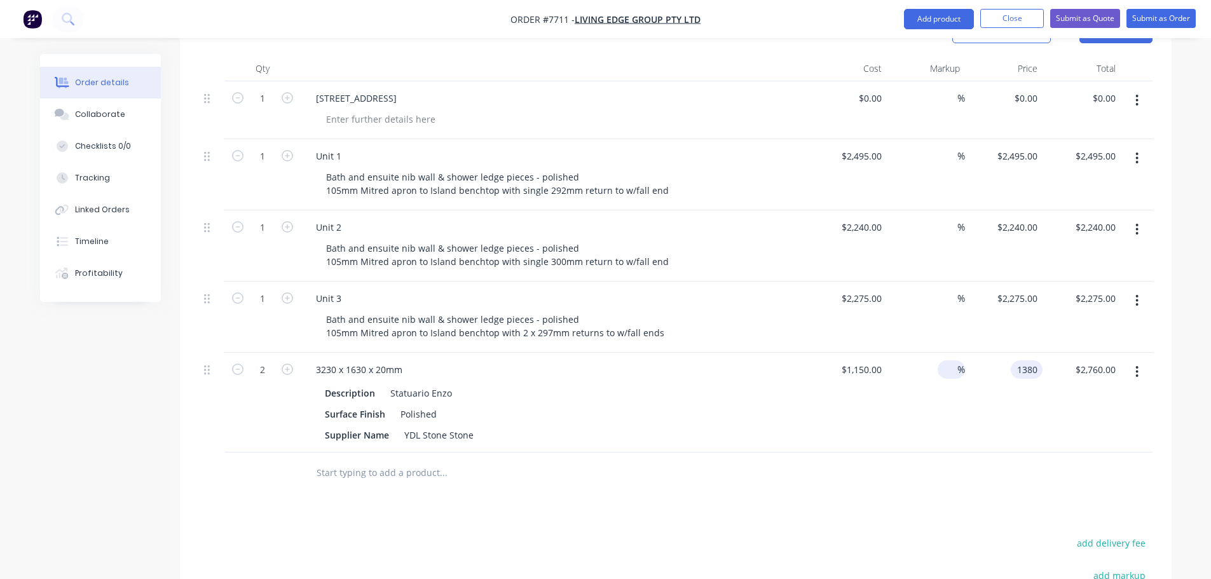
type input "1150"
type input "$2,300.00"
type input "$1,150.00"
click at [955, 387] on div "%" at bounding box center [926, 403] width 78 height 100
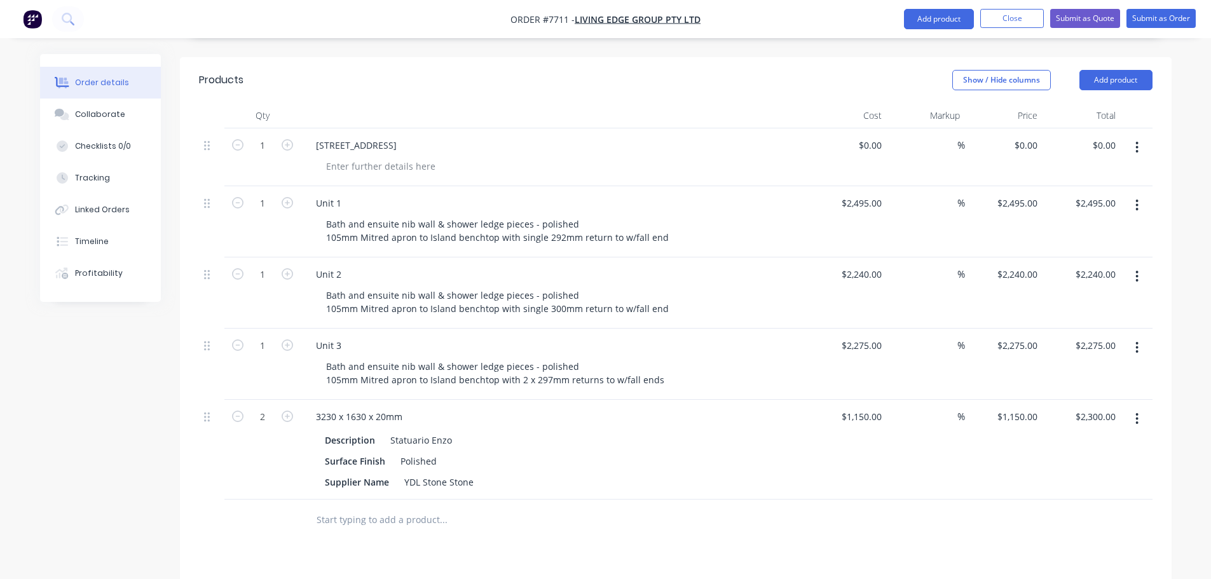
scroll to position [331, 0]
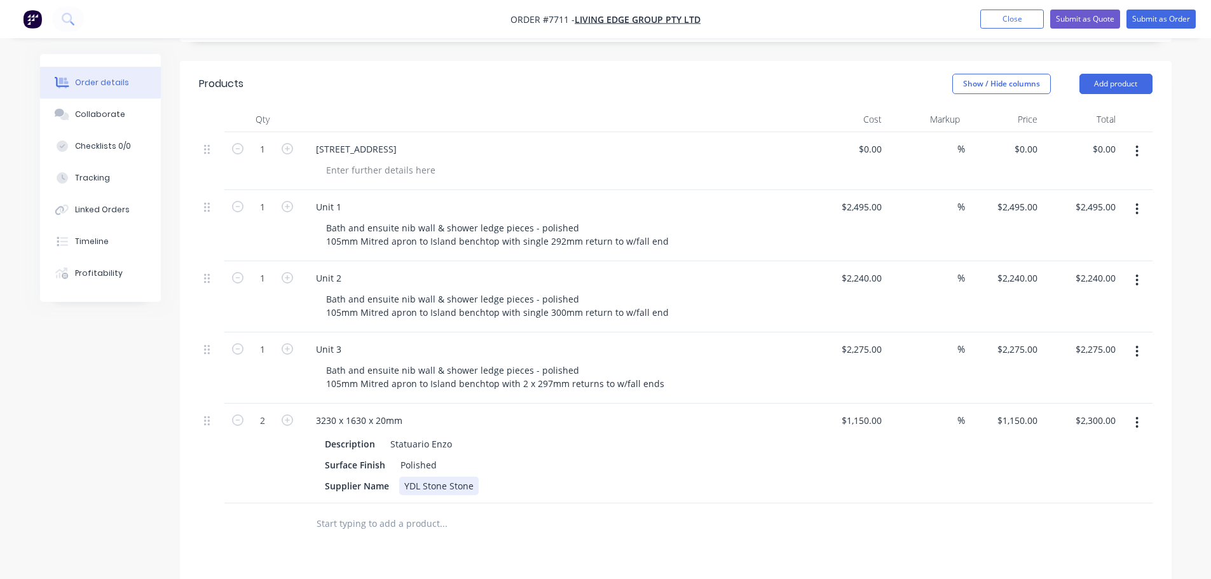
click at [519, 477] on div "Supplier Name YDL Stone Stone" at bounding box center [552, 486] width 465 height 18
click at [574, 511] on div at bounding box center [496, 523] width 381 height 25
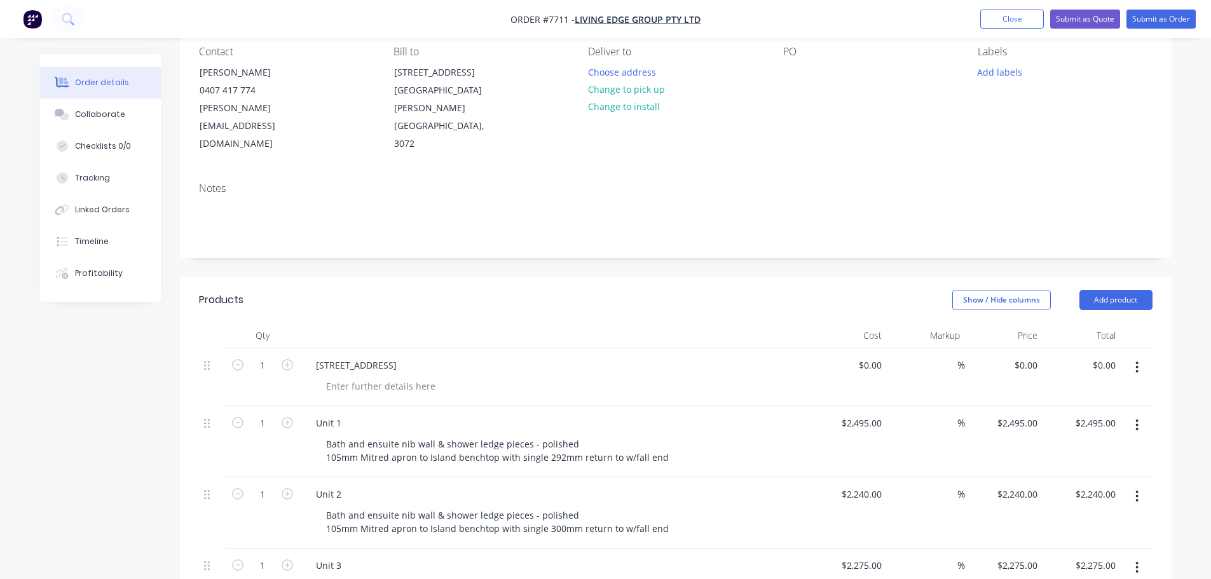
scroll to position [0, 0]
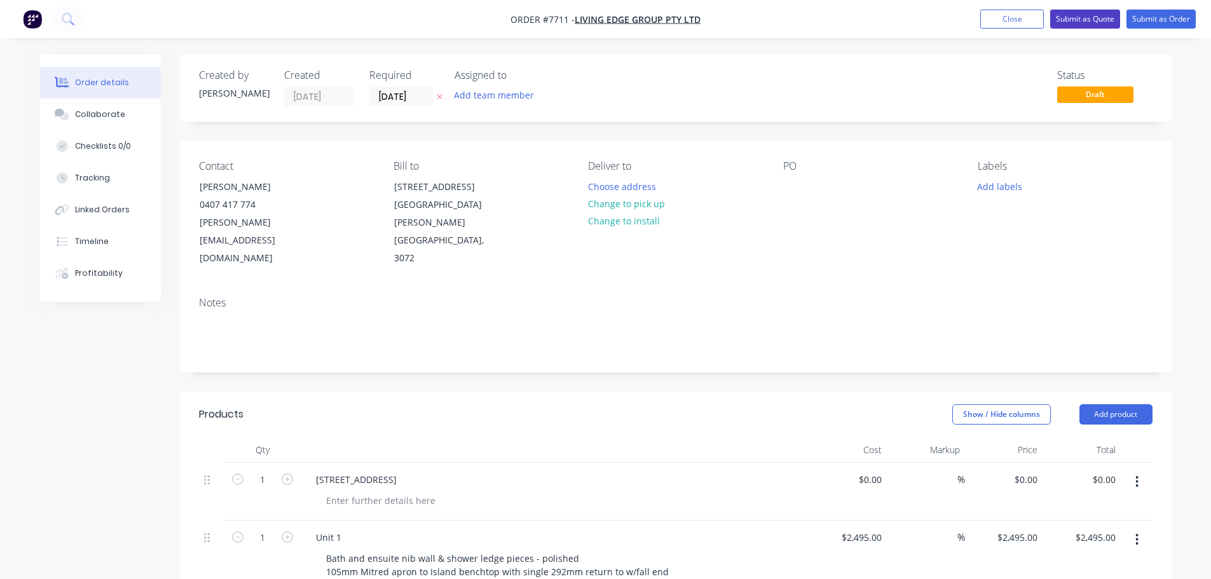
click at [1093, 16] on button "Submit as Quote" at bounding box center [1085, 19] width 70 height 19
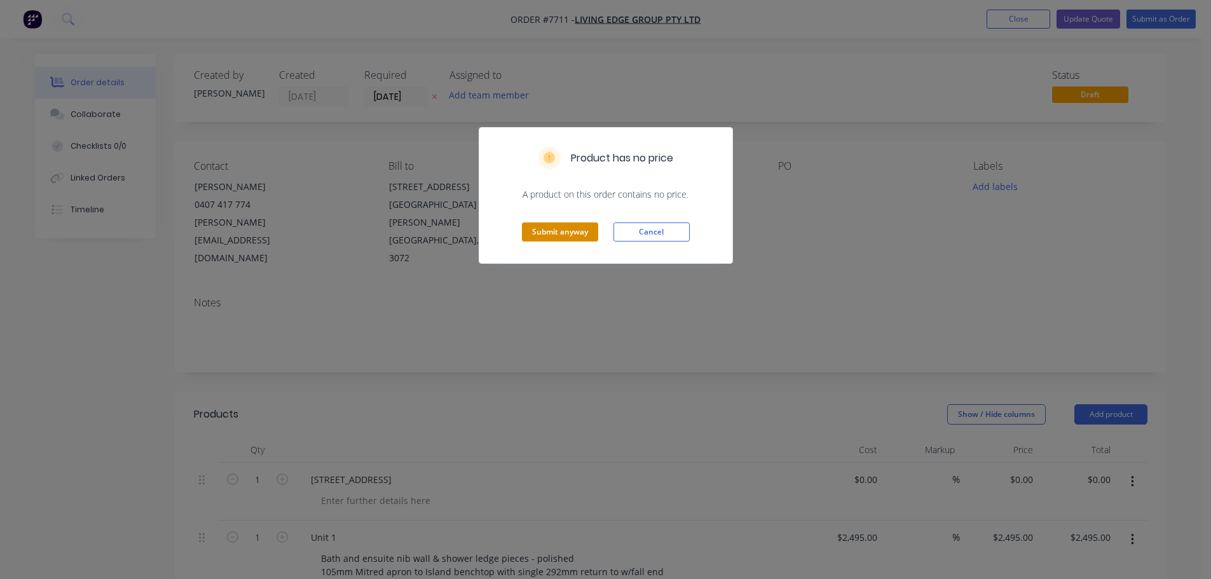
click at [560, 235] on button "Submit anyway" at bounding box center [560, 231] width 76 height 19
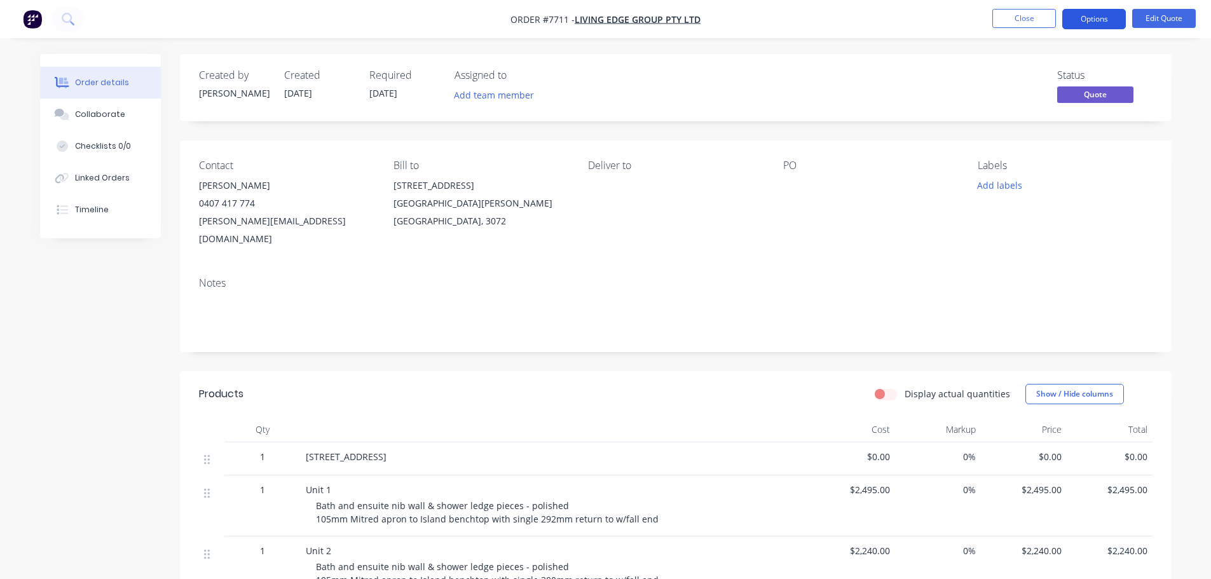
click at [1101, 15] on button "Options" at bounding box center [1094, 19] width 64 height 20
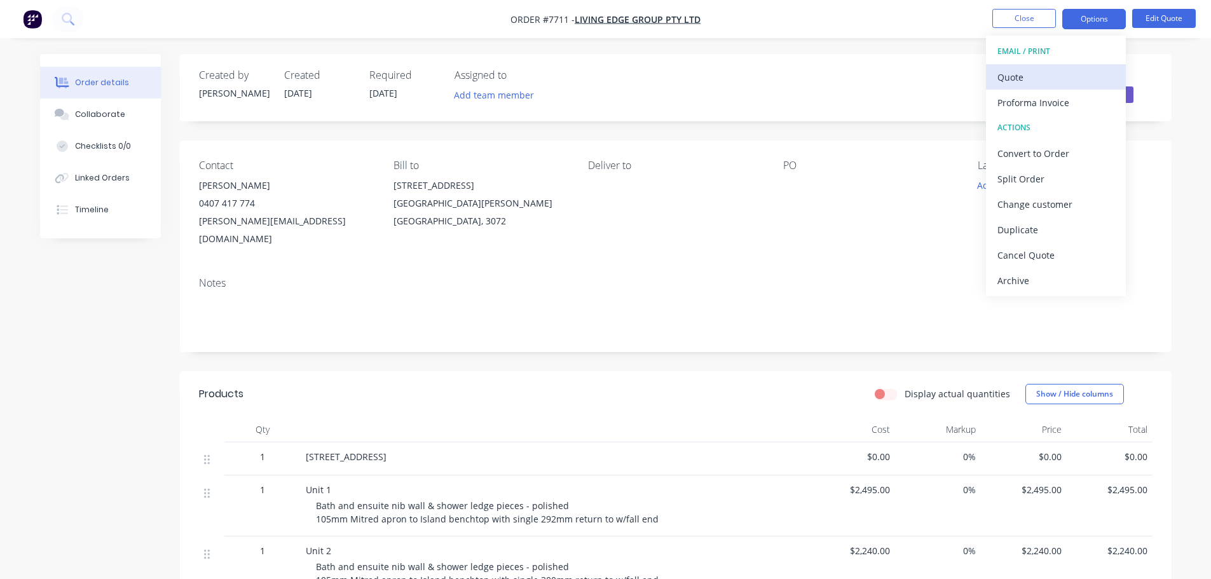
click at [1025, 75] on div "Quote" at bounding box center [1055, 77] width 117 height 18
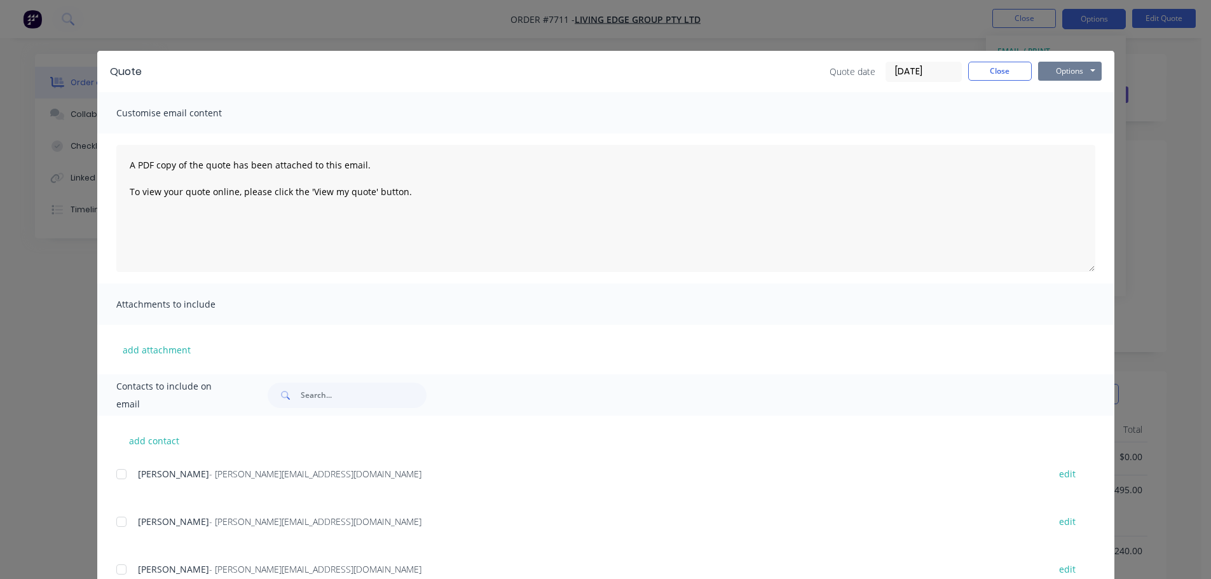
click at [1058, 69] on button "Options" at bounding box center [1070, 71] width 64 height 19
click at [1063, 96] on button "Preview" at bounding box center [1078, 93] width 81 height 21
click at [977, 78] on button "Close" at bounding box center [1000, 71] width 64 height 19
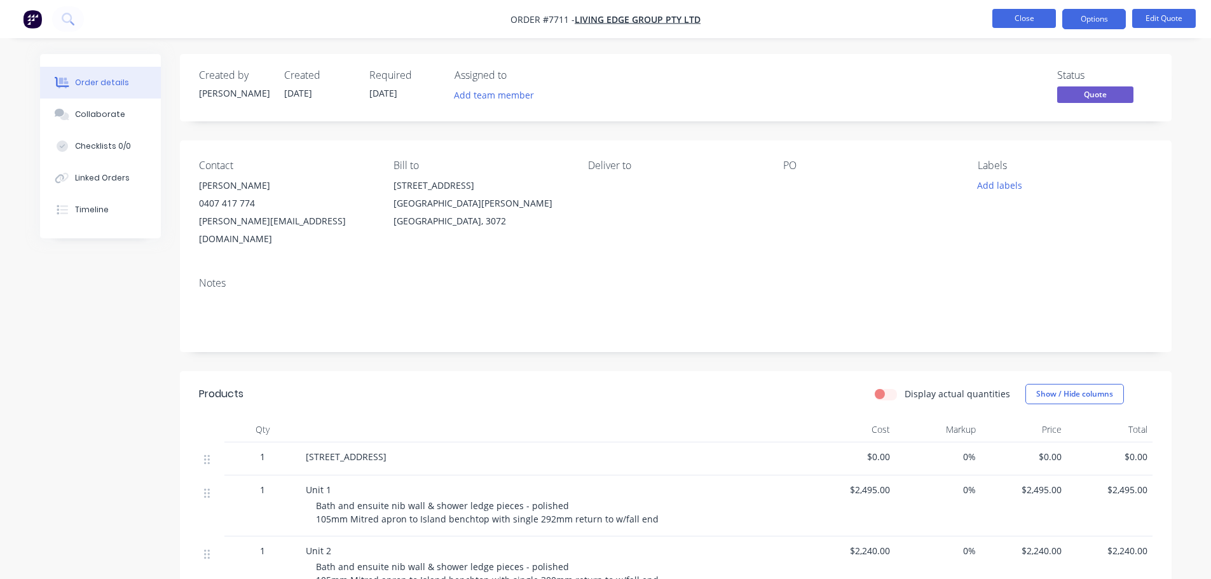
click at [1011, 19] on button "Close" at bounding box center [1024, 18] width 64 height 19
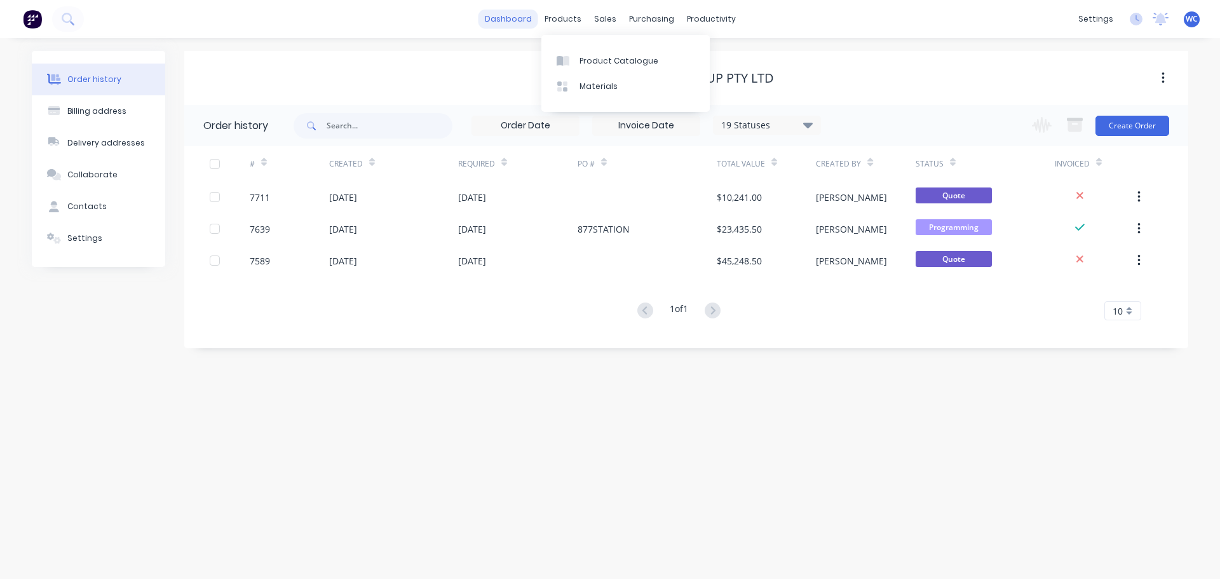
click at [503, 23] on link "dashboard" at bounding box center [509, 19] width 60 height 19
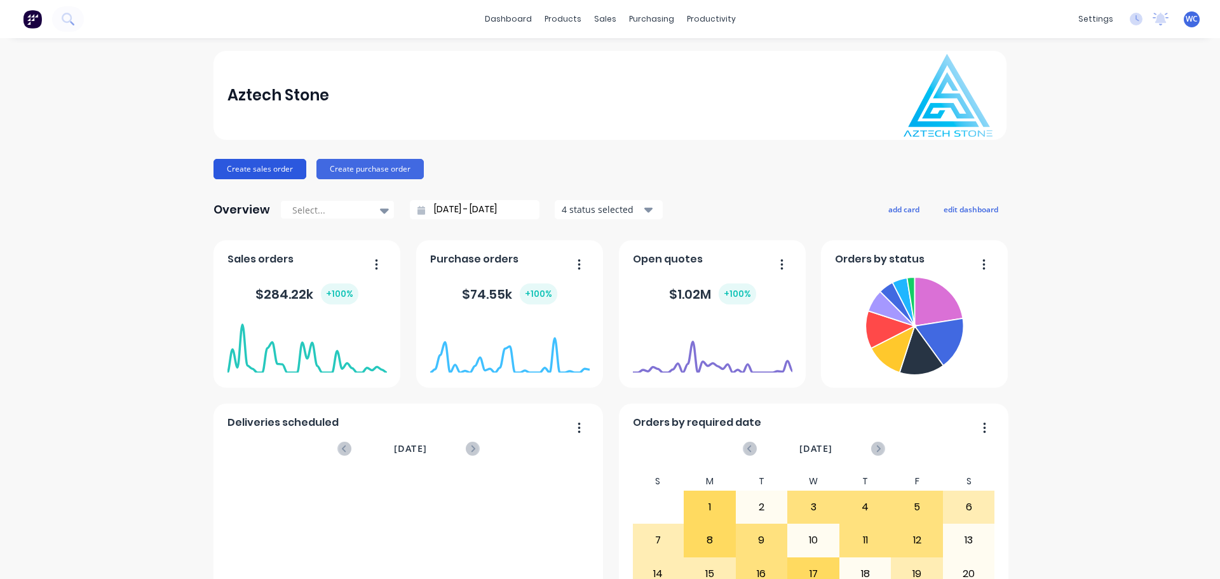
click at [240, 167] on button "Create sales order" at bounding box center [260, 169] width 93 height 20
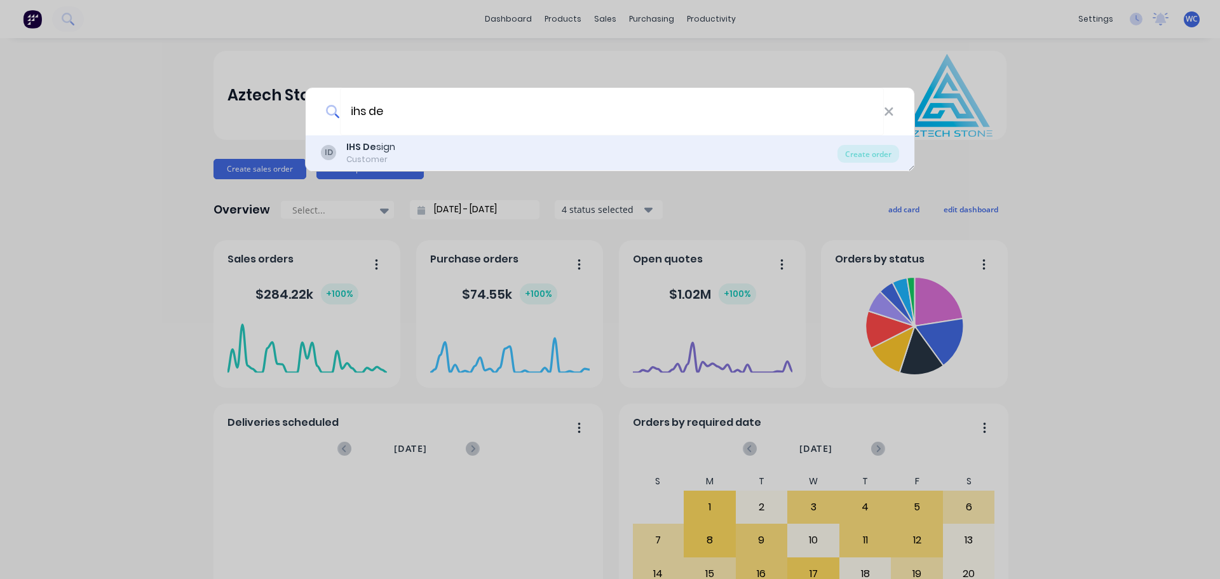
type input "ihs de"
click at [402, 151] on div "ID IHS De sign Customer" at bounding box center [579, 152] width 517 height 25
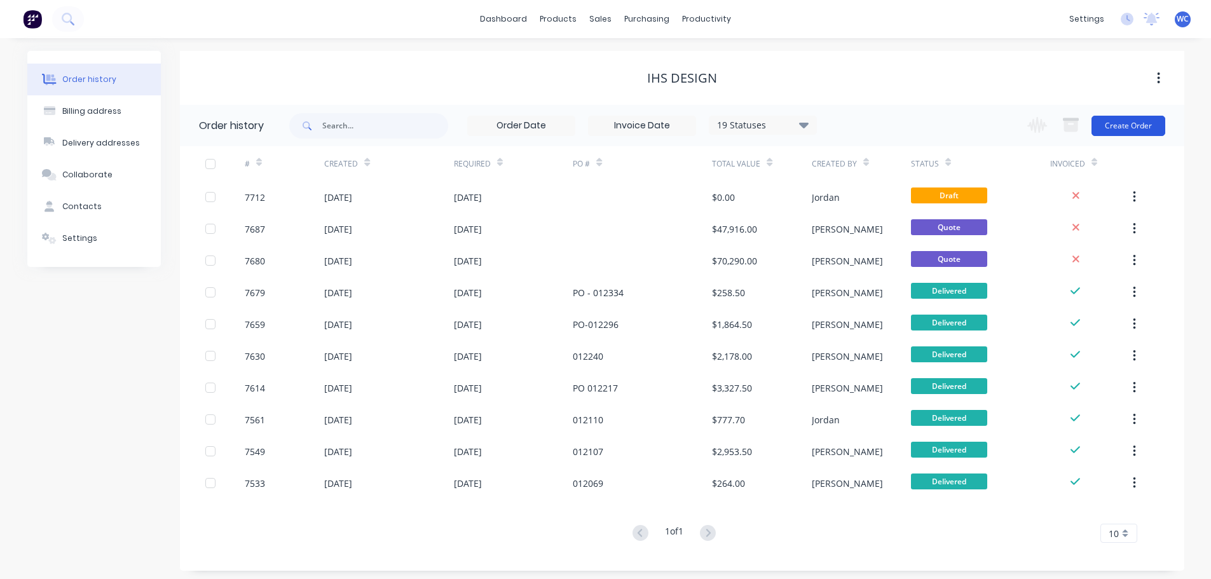
click at [1115, 128] on button "Create Order" at bounding box center [1128, 126] width 74 height 20
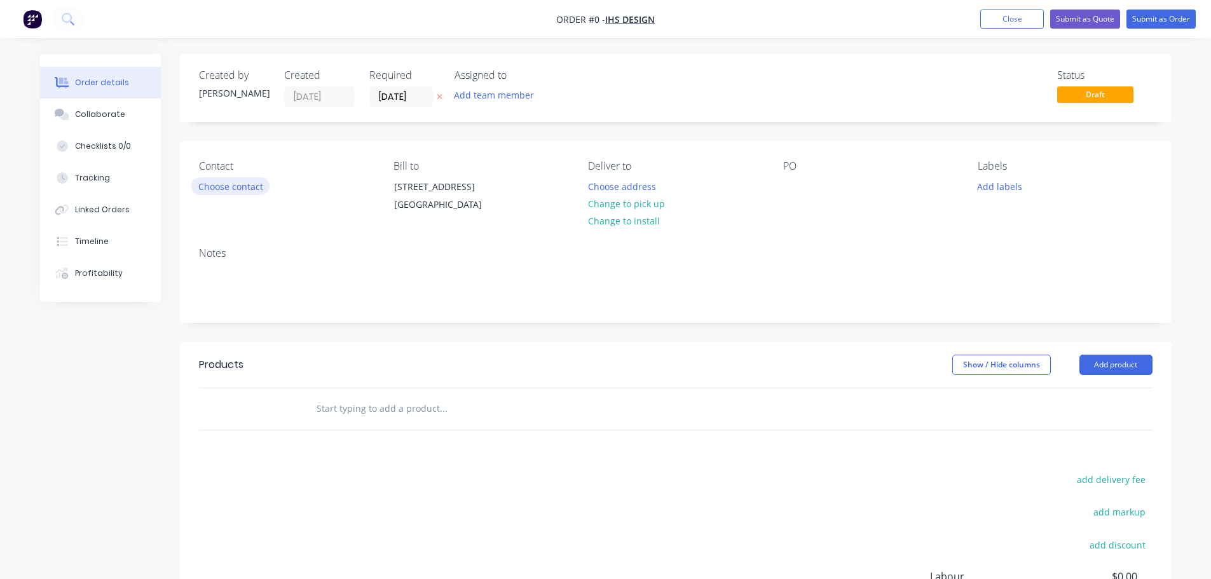
click at [235, 186] on button "Choose contact" at bounding box center [230, 185] width 78 height 17
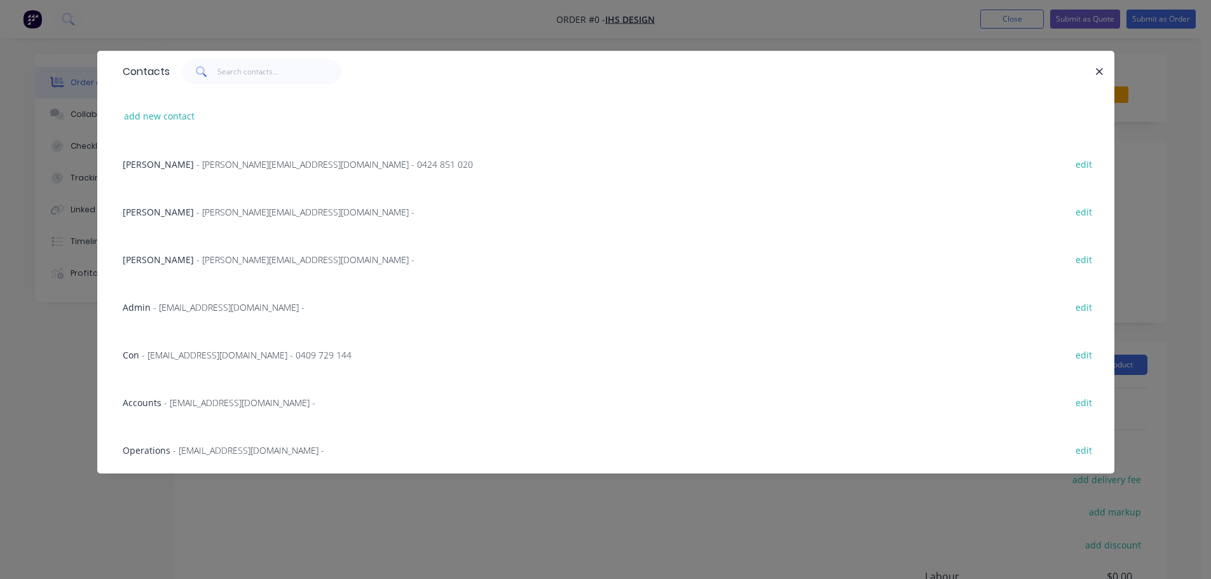
click at [196, 162] on span "- [PERSON_NAME][EMAIL_ADDRESS][DOMAIN_NAME] - 0424 851 020" at bounding box center [334, 164] width 276 height 12
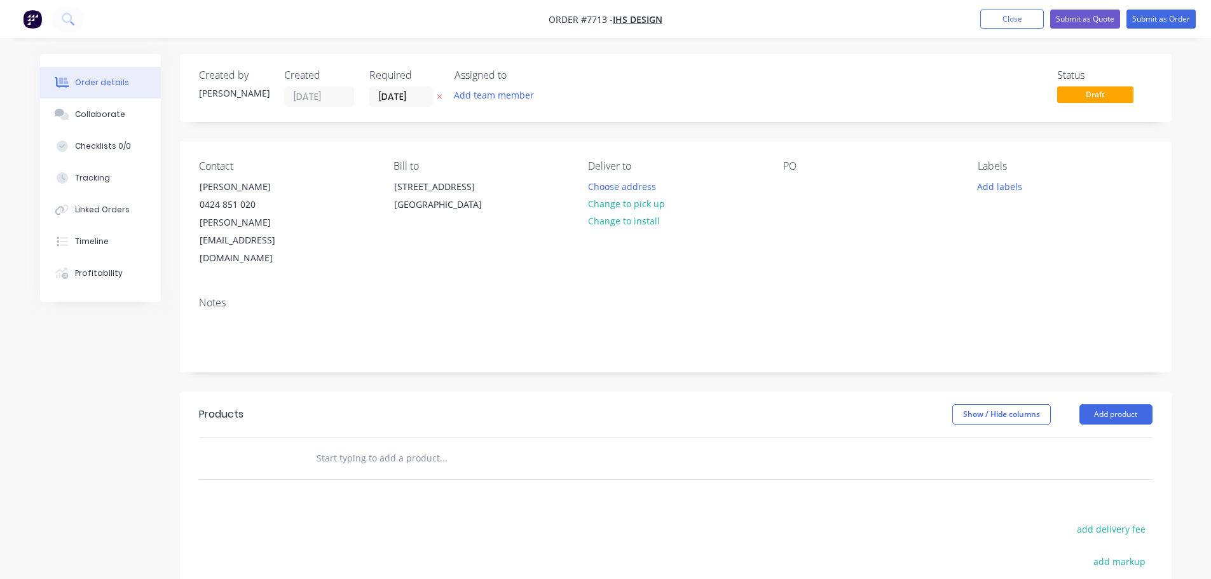
click at [395, 446] on input "text" at bounding box center [443, 458] width 254 height 25
click at [326, 446] on input "text" at bounding box center [443, 458] width 254 height 25
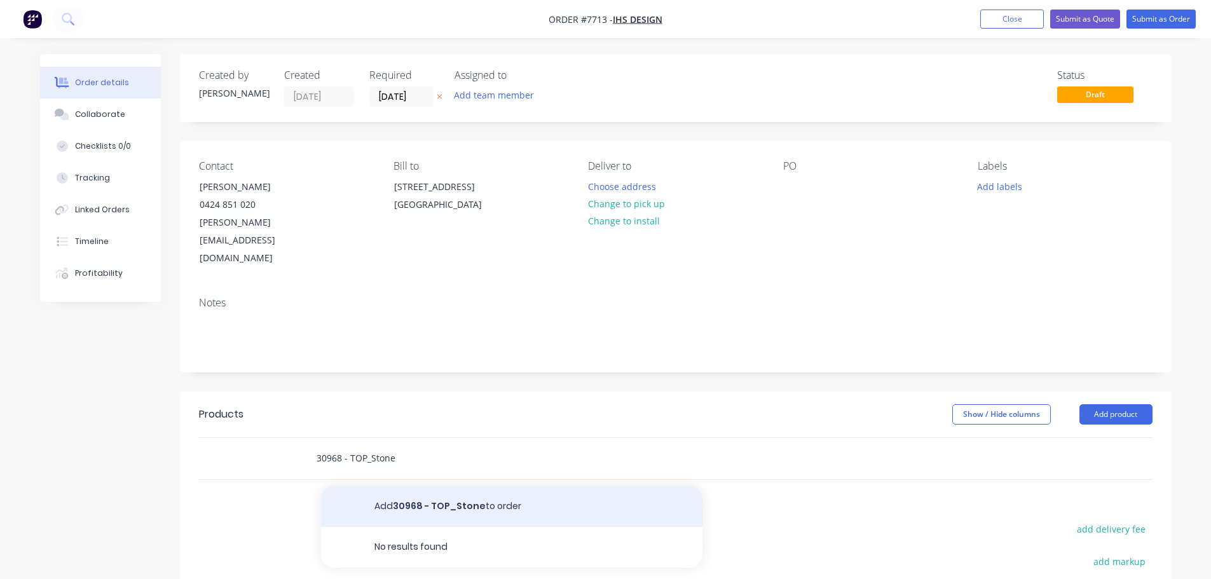
type input "30968 - TOP_Stone"
click at [402, 486] on button "Add 30968 - TOP_Stone to order" at bounding box center [511, 506] width 381 height 41
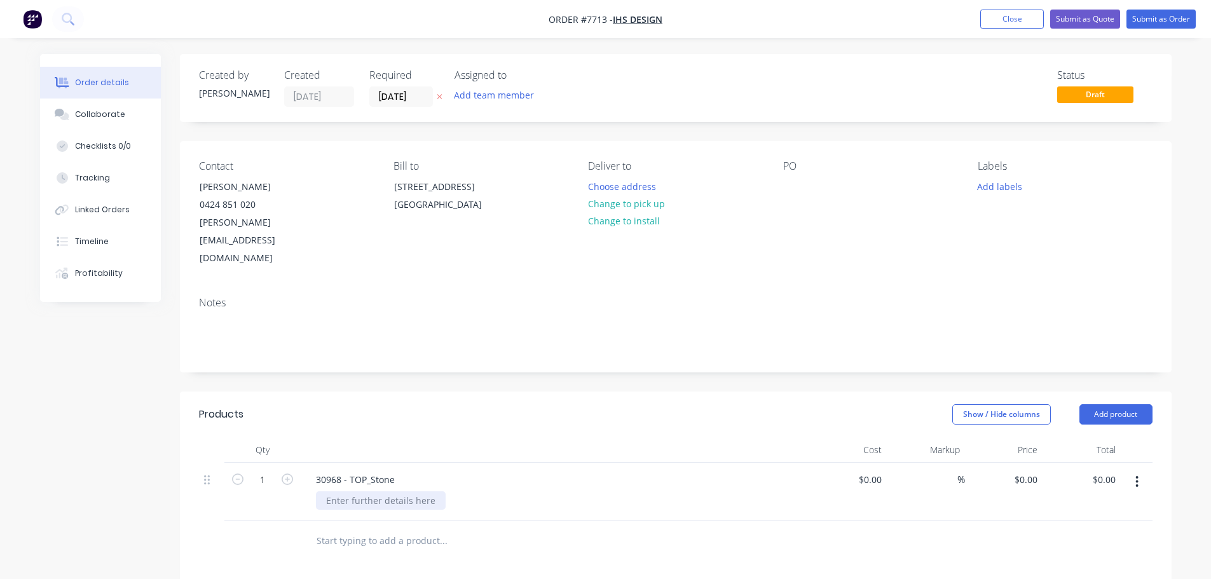
click at [355, 491] on div at bounding box center [381, 500] width 130 height 18
type input "$0.00"
click at [260, 470] on input "1" at bounding box center [262, 479] width 33 height 19
type input "13"
click at [855, 463] on div "0 $0.00" at bounding box center [848, 498] width 78 height 71
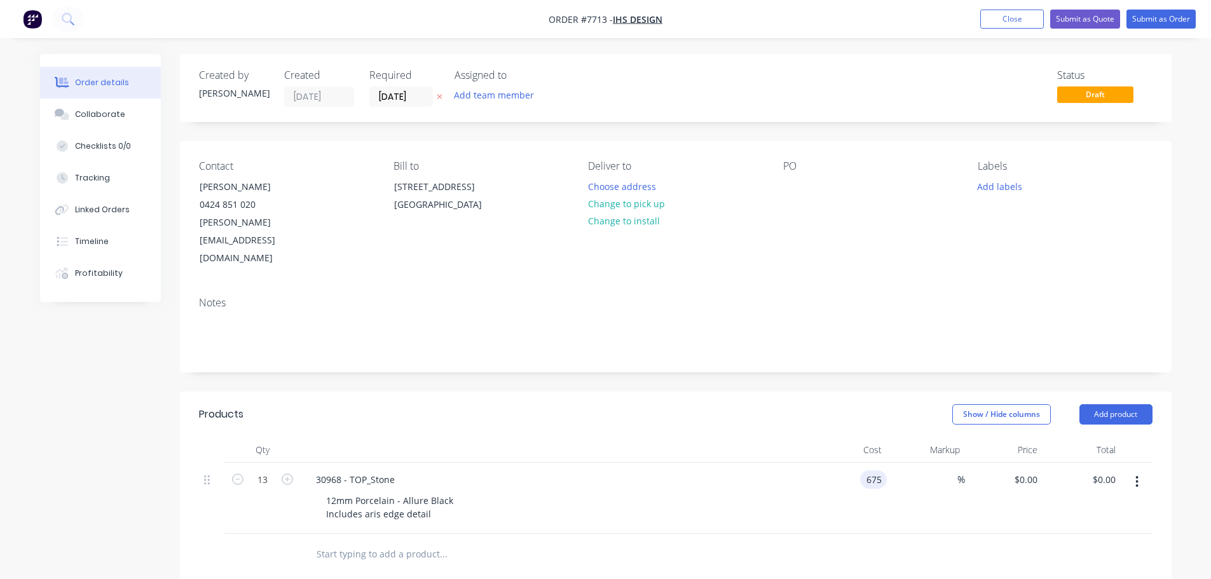
type input "$675.00"
type input "$8,775.00"
type input "$375.00"
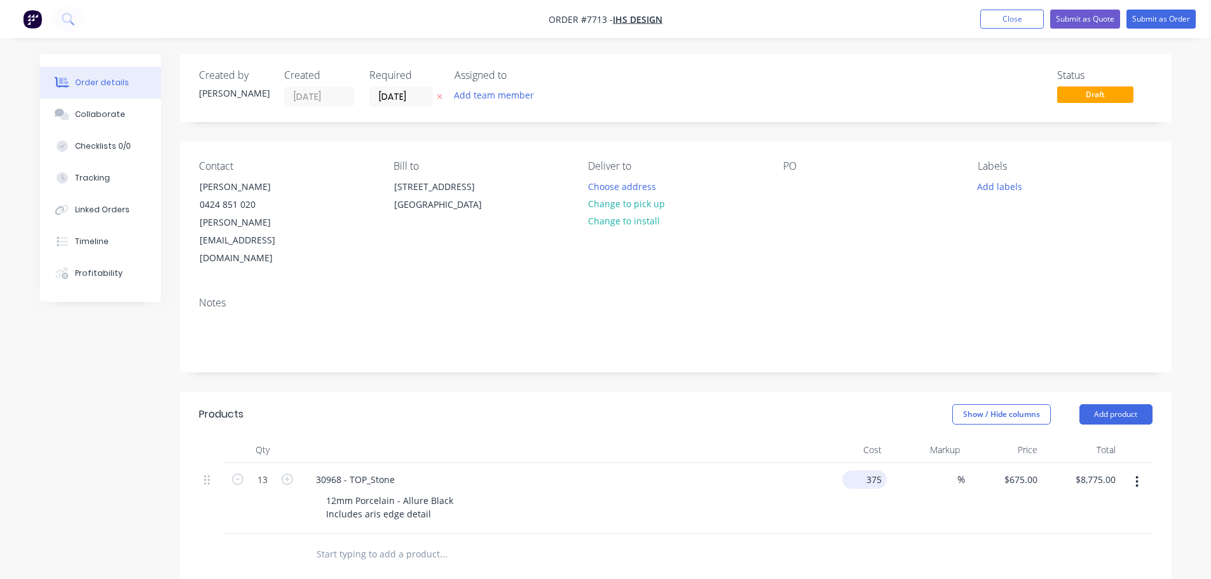
type input "$4,875.00"
click at [339, 542] on input "text" at bounding box center [443, 554] width 254 height 25
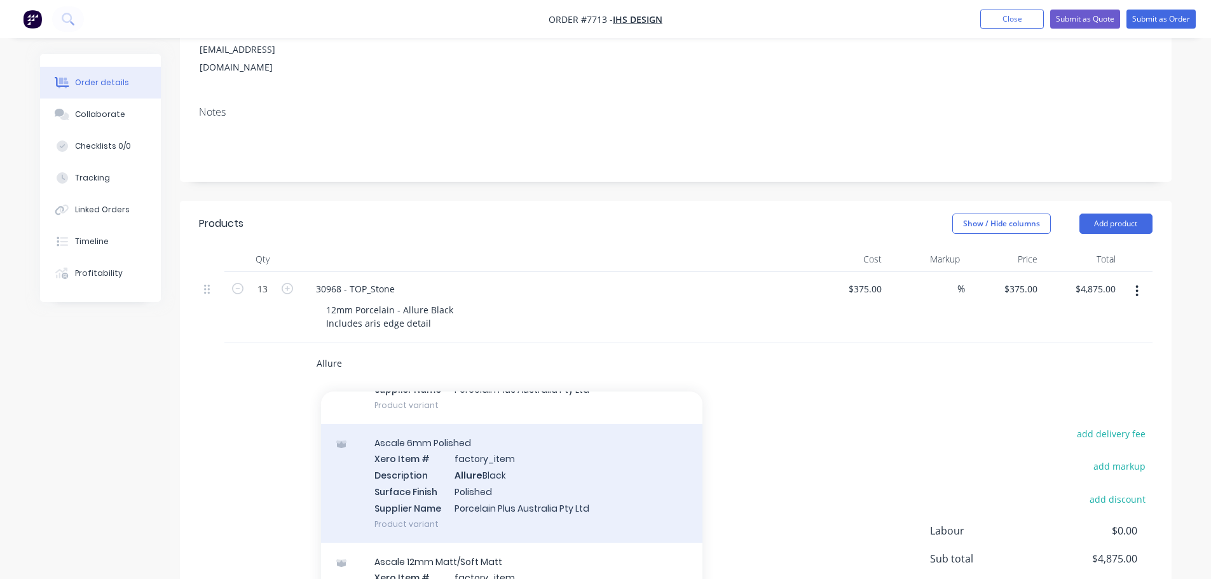
scroll to position [191, 0]
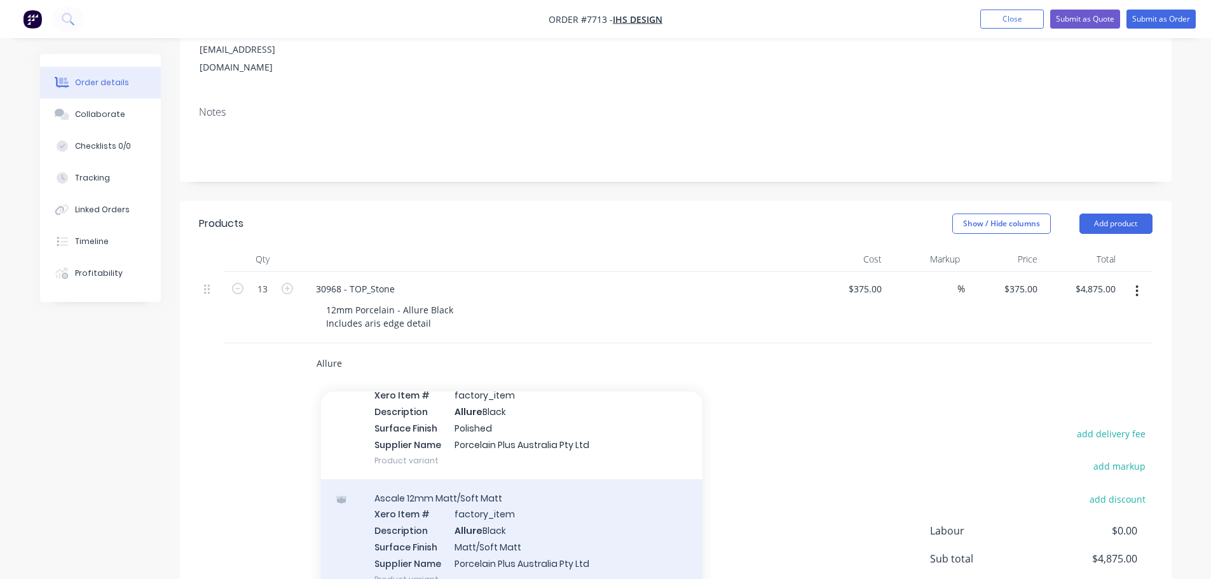
type input "Allure"
click at [414, 489] on div "Ascale 12mm Matt/Soft Matt Xero Item # factory_item Description Allure Black Su…" at bounding box center [511, 538] width 381 height 119
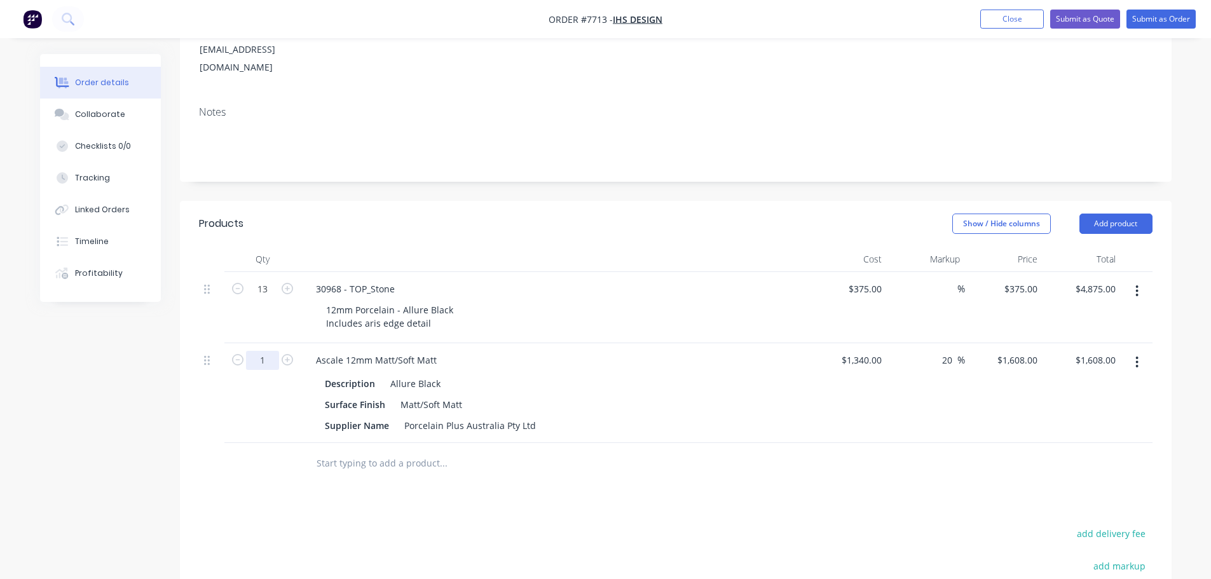
click at [262, 351] on input "1" at bounding box center [262, 360] width 33 height 19
type input "5"
type input "$8,040.00"
click at [939, 351] on div "20 20 %" at bounding box center [950, 360] width 29 height 18
type input "2"
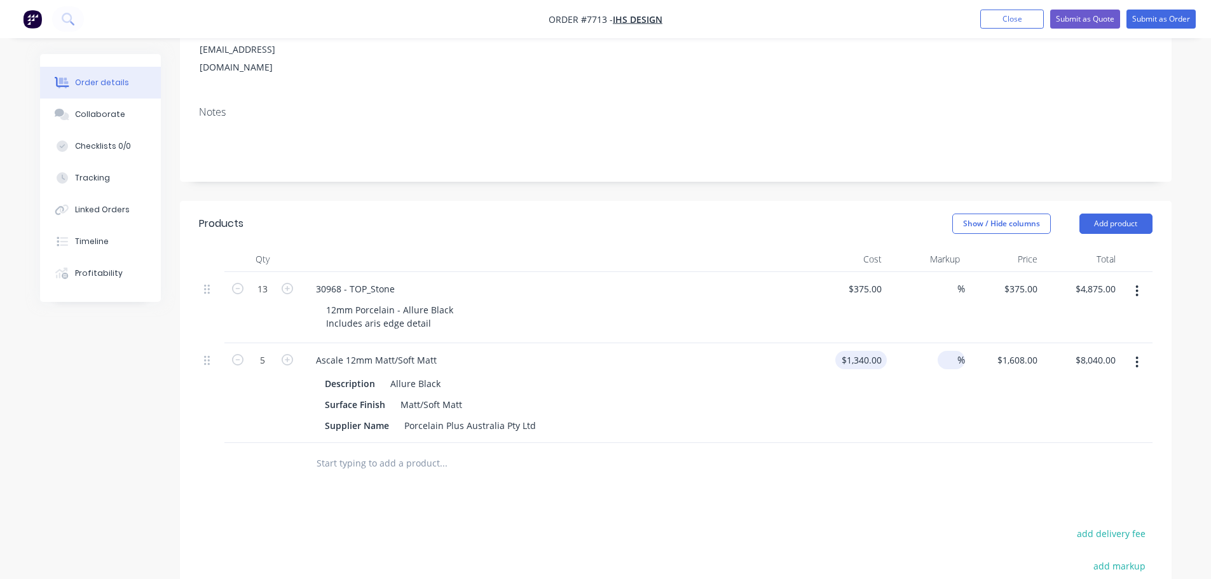
type input "1340"
type input "$1,340.00"
type input "$6,700.00"
click at [865, 351] on input "1340" at bounding box center [873, 360] width 27 height 18
type input "$1,250.00"
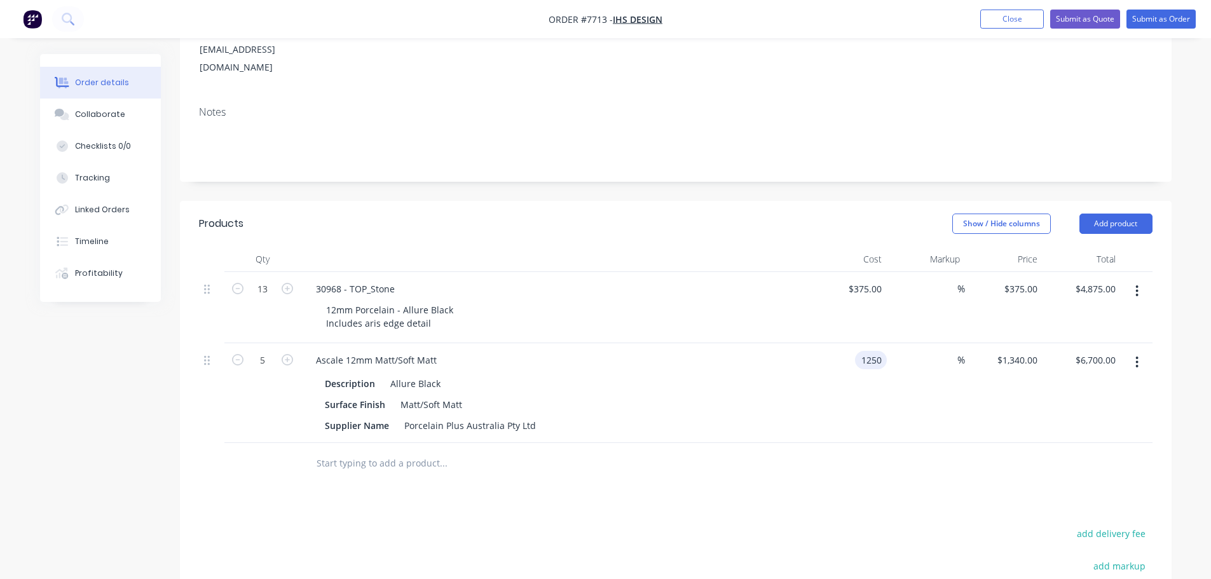
type input "$1,250.00"
type input "$6,250.00"
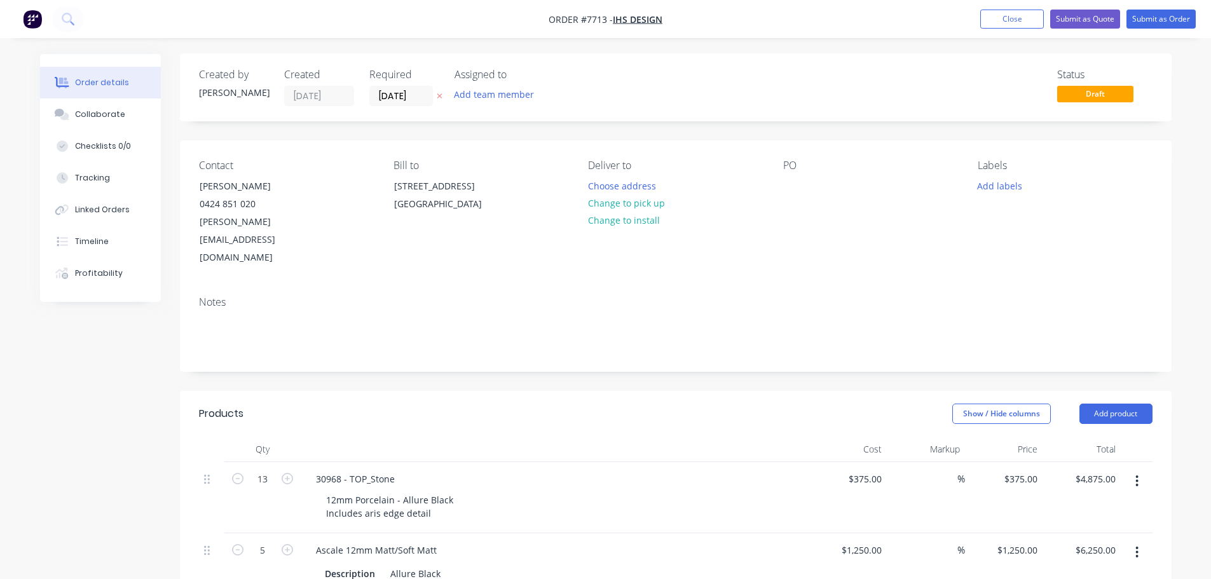
scroll to position [0, 0]
click at [1096, 15] on button "Submit as Quote" at bounding box center [1085, 19] width 70 height 19
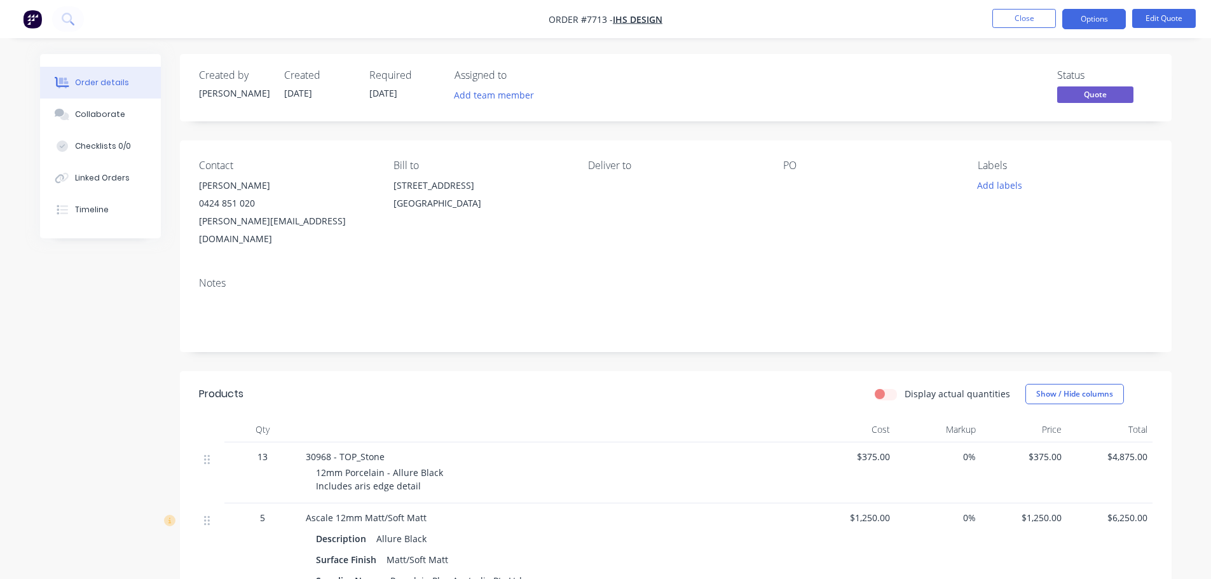
click at [1096, 15] on button "Options" at bounding box center [1094, 19] width 64 height 20
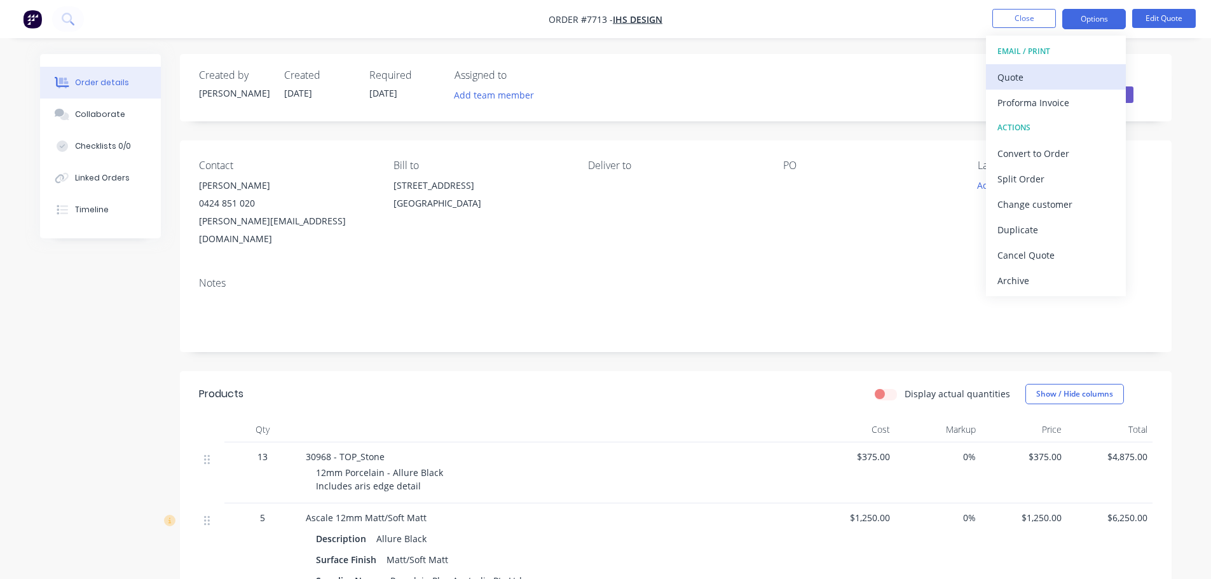
click at [1035, 86] on button "Quote" at bounding box center [1056, 76] width 140 height 25
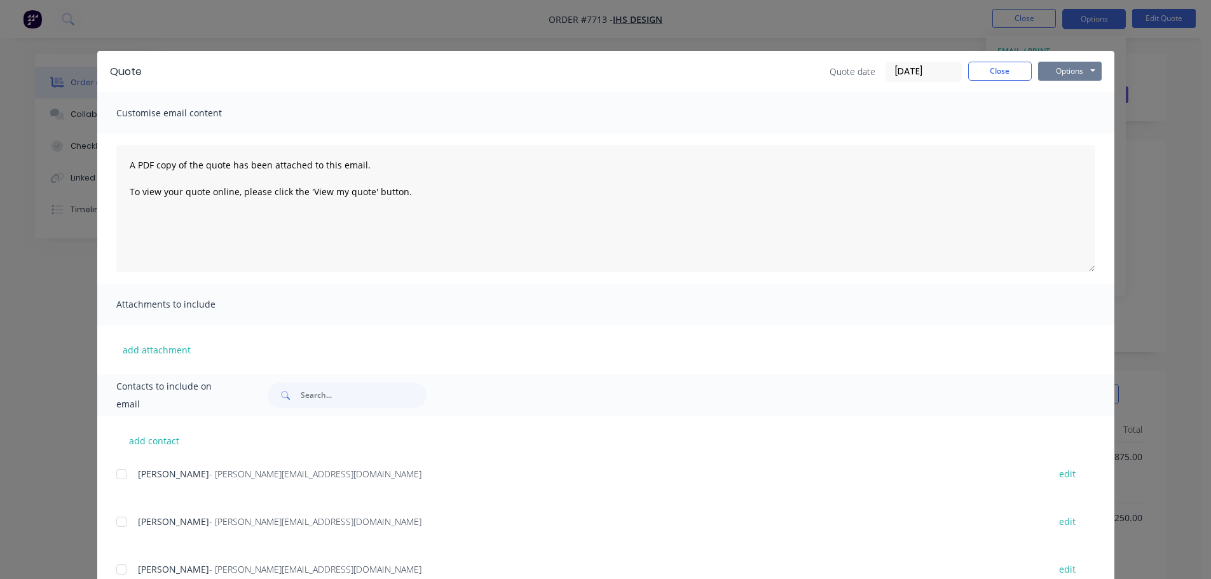
click at [1054, 68] on button "Options" at bounding box center [1070, 71] width 64 height 19
click at [1068, 97] on button "Preview" at bounding box center [1078, 93] width 81 height 21
click at [989, 74] on button "Close" at bounding box center [1000, 71] width 64 height 19
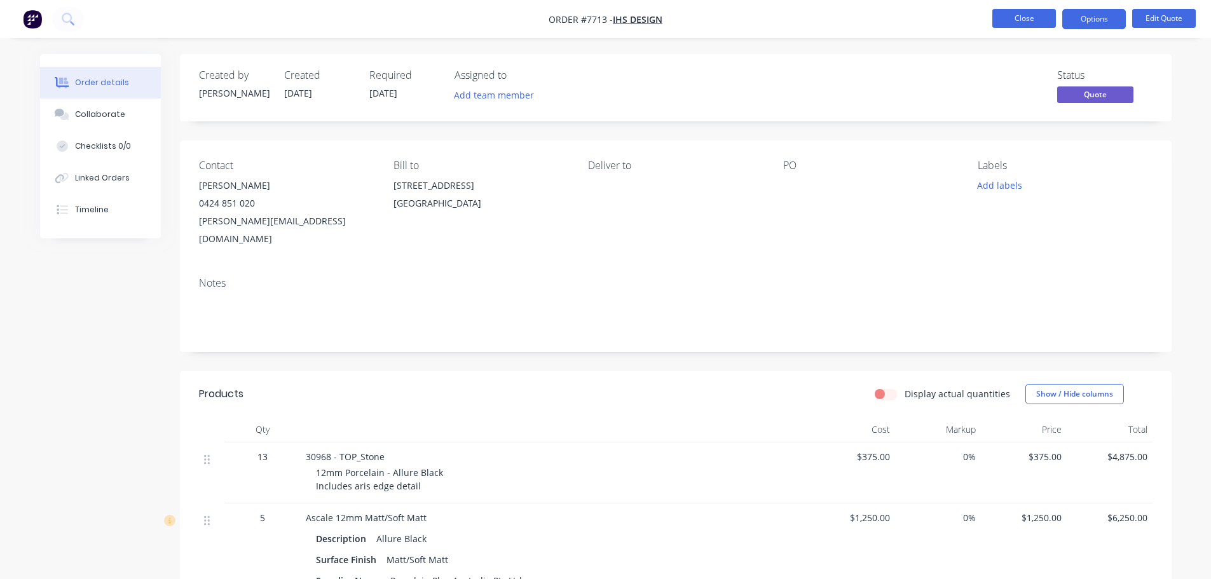
click at [1033, 13] on button "Close" at bounding box center [1024, 18] width 64 height 19
